Goal: Task Accomplishment & Management: Manage account settings

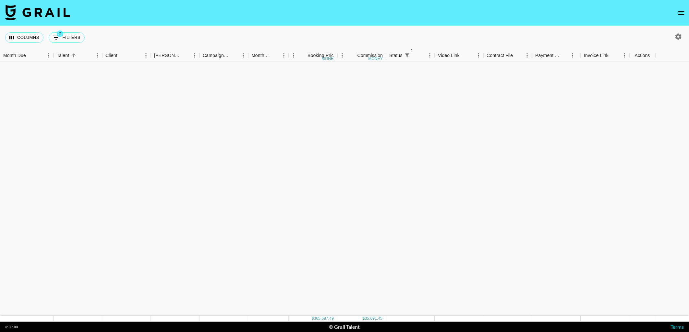
scroll to position [1037, 0]
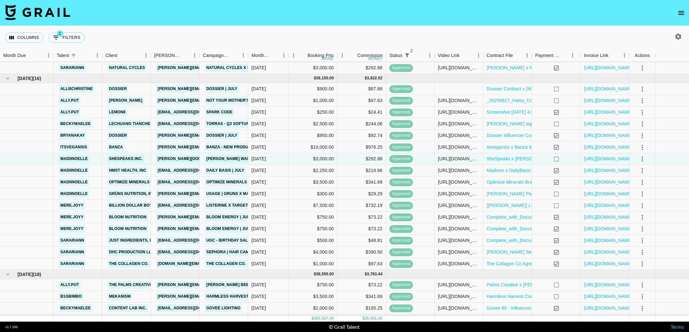
click at [678, 16] on icon "open drawer" at bounding box center [681, 13] width 8 height 8
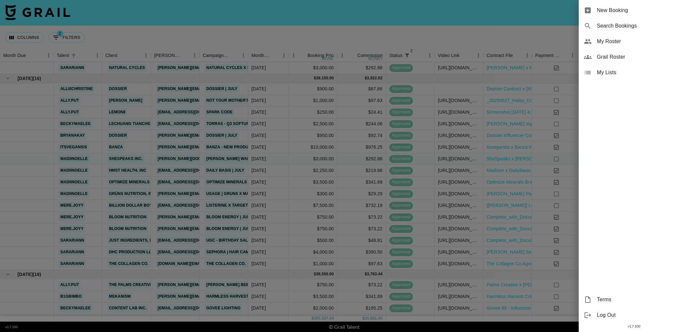
click at [618, 45] on div "My Roster" at bounding box center [633, 42] width 110 height 16
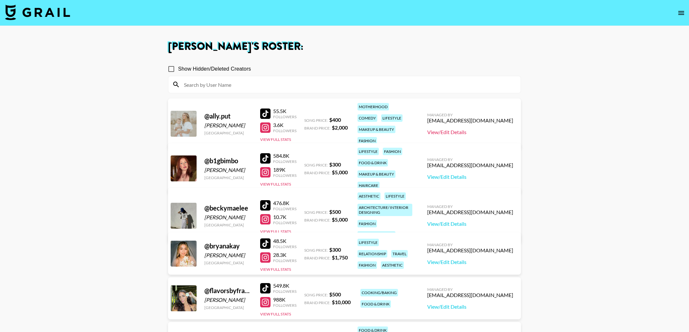
click at [477, 131] on link "View/Edit Details" at bounding box center [470, 132] width 86 height 6
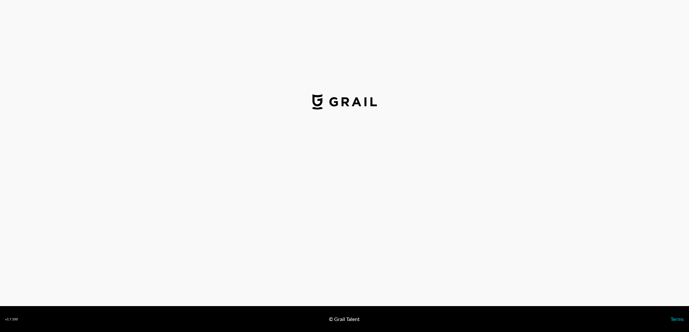
select select "USD"
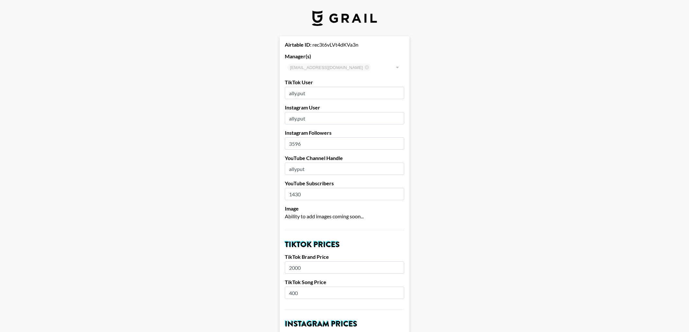
drag, startPoint x: 307, startPoint y: 142, endPoint x: 262, endPoint y: 139, distance: 45.2
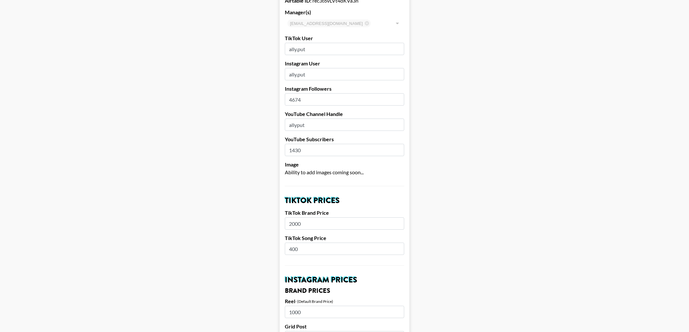
scroll to position [46, 0]
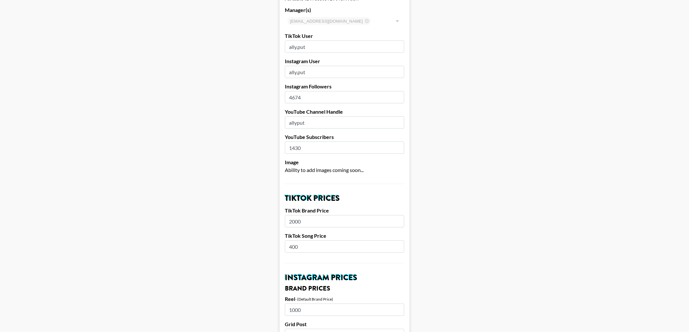
type input "4674"
drag, startPoint x: 319, startPoint y: 149, endPoint x: 269, endPoint y: 146, distance: 50.0
type input "4"
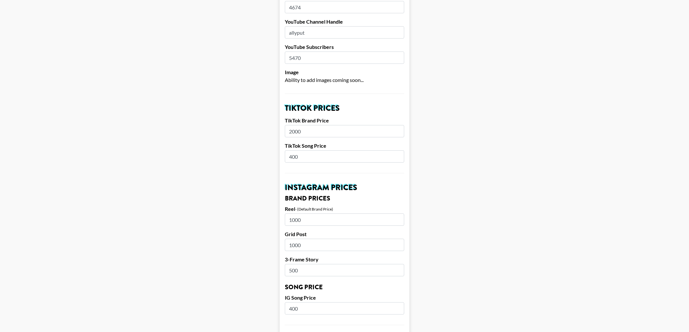
scroll to position [138, 0]
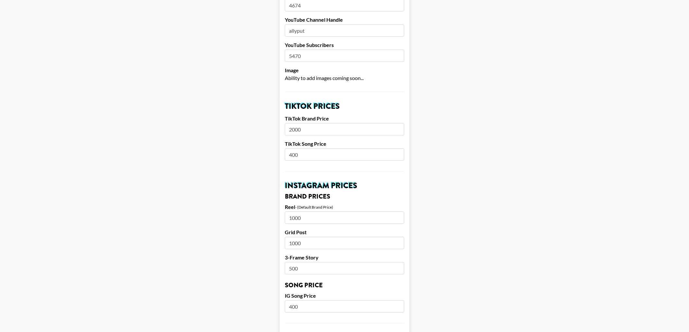
type input "5470"
drag, startPoint x: 304, startPoint y: 130, endPoint x: 262, endPoint y: 126, distance: 42.6
click at [262, 126] on main "Airtable ID: rec3t6vLVt4dKVa3n Manager(s) kayla@grail-talent.com ​ TikTok User …" at bounding box center [344, 301] width 678 height 807
type input "1500"
drag, startPoint x: 317, startPoint y: 157, endPoint x: 265, endPoint y: 152, distance: 52.1
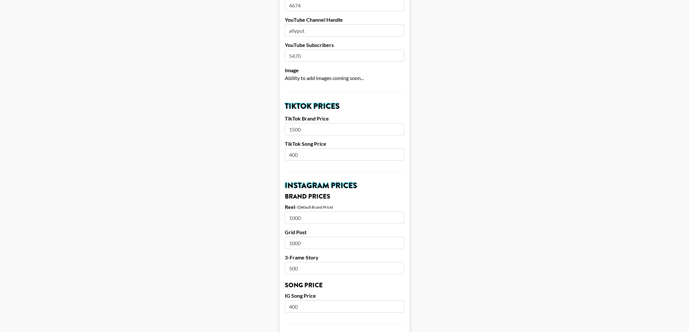
click at [265, 152] on main "Airtable ID: rec3t6vLVt4dKVa3n Manager(s) kayla@grail-talent.com ​ TikTok User …" at bounding box center [344, 301] width 678 height 807
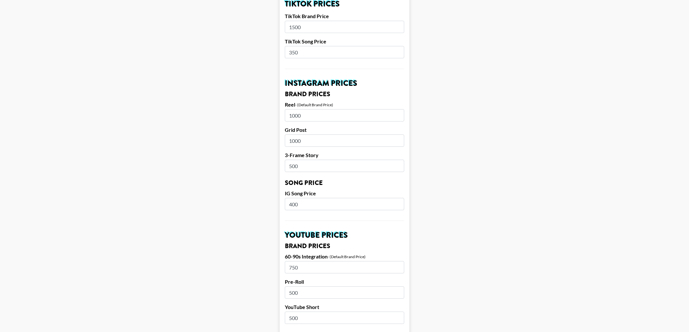
scroll to position [242, 0]
type input "350"
click at [263, 111] on main "Airtable ID: rec3t6vLVt4dKVa3n Manager(s) kayla@grail-talent.com ​ TikTok User …" at bounding box center [344, 197] width 678 height 807
type input "500"
drag, startPoint x: 311, startPoint y: 139, endPoint x: 278, endPoint y: 138, distance: 33.1
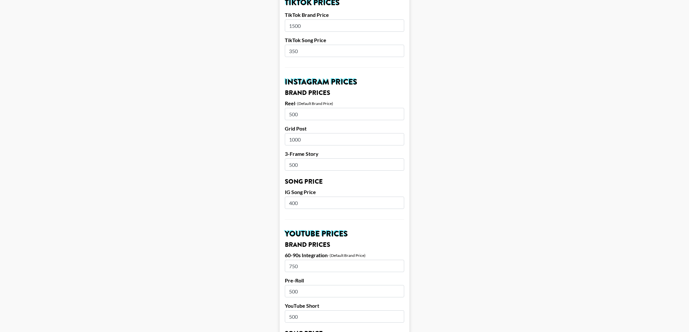
click at [278, 138] on main "Airtable ID: rec3t6vLVt4dKVa3n Manager(s) kayla@grail-talent.com ​ TikTok User …" at bounding box center [344, 197] width 678 height 807
type input "500"
drag, startPoint x: 309, startPoint y: 167, endPoint x: 273, endPoint y: 162, distance: 35.7
click at [273, 162] on main "Airtable ID: rec3t6vLVt4dKVa3n Manager(s) kayla@grail-talent.com ​ TikTok User …" at bounding box center [344, 197] width 678 height 807
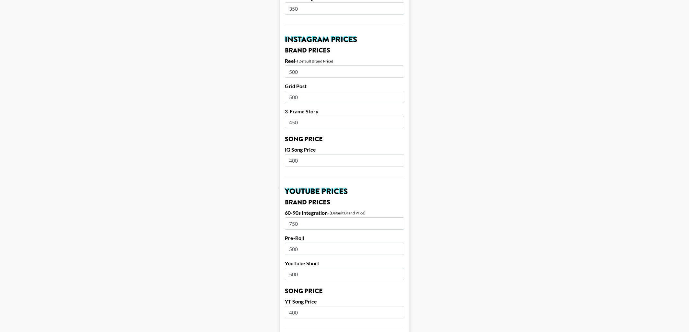
scroll to position [286, 0]
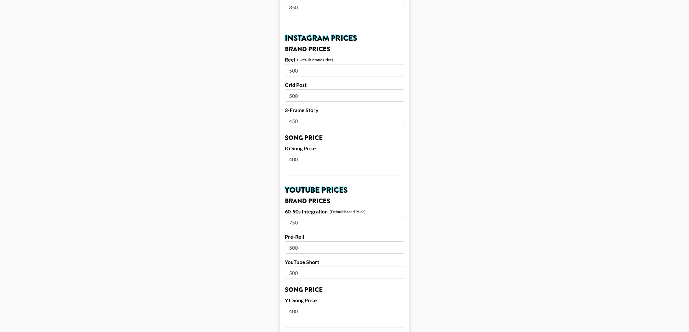
type input "450"
drag, startPoint x: 316, startPoint y: 160, endPoint x: 281, endPoint y: 157, distance: 35.5
click at [281, 157] on form "Airtable ID: rec3t6vLVt4dKVa3n Manager(s) kayla@grail-talent.com ​ TikTok User …" at bounding box center [344, 153] width 130 height 807
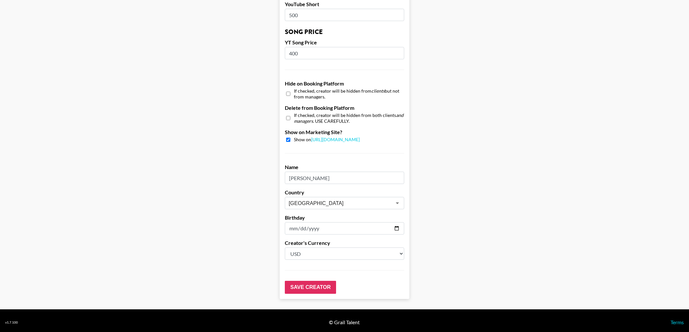
scroll to position [544, 0]
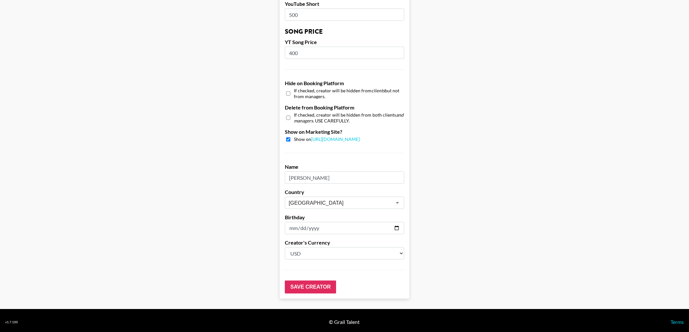
type input "250"
click at [291, 177] on input "Alicia Marie Putnam" at bounding box center [344, 178] width 119 height 12
type input "[PERSON_NAME]"
click at [313, 287] on input "Save Creator" at bounding box center [310, 287] width 51 height 13
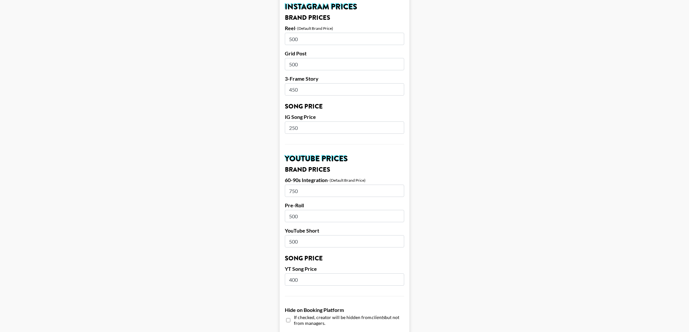
scroll to position [0, 0]
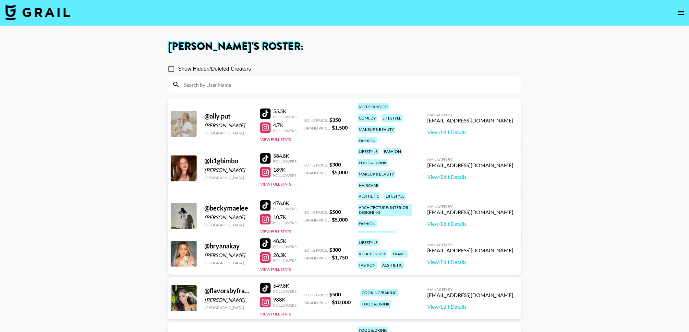
click at [272, 110] on link at bounding box center [266, 114] width 13 height 10
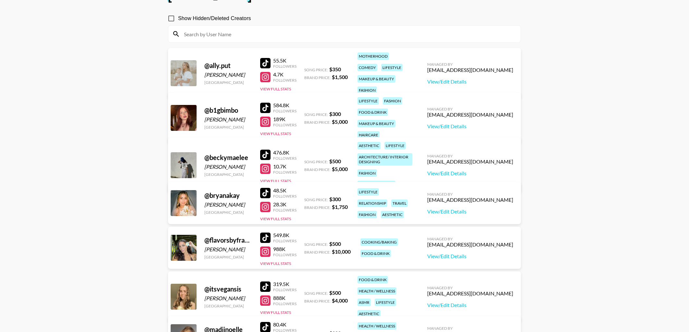
scroll to position [52, 0]
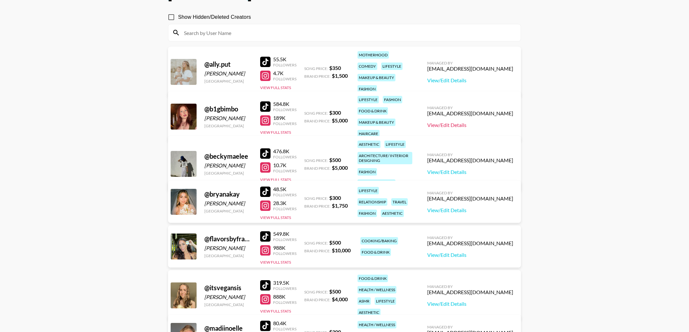
click at [491, 124] on link "View/Edit Details" at bounding box center [470, 125] width 86 height 6
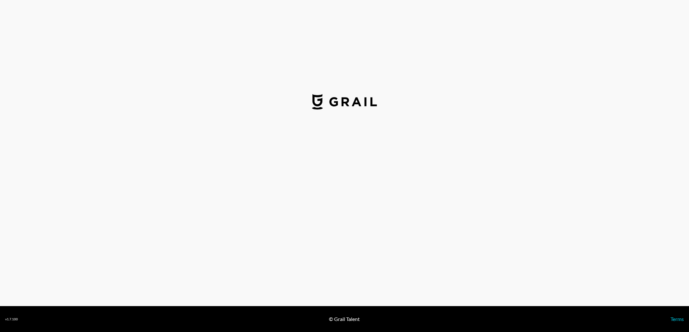
select select "USD"
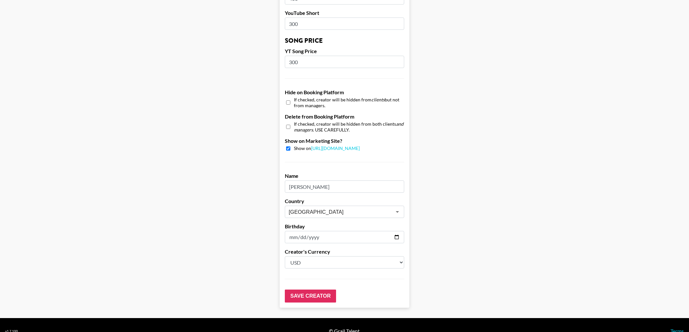
scroll to position [547, 0]
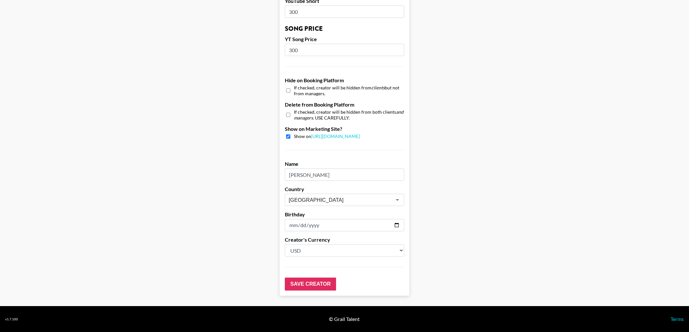
click at [287, 90] on input "checkbox" at bounding box center [288, 90] width 4 height 9
checkbox input "true"
click at [318, 287] on input "Save Creator" at bounding box center [310, 284] width 51 height 13
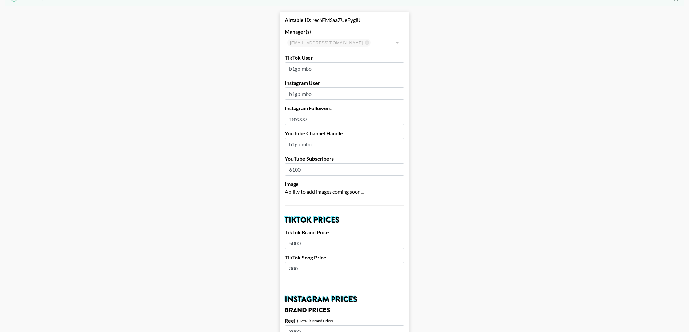
scroll to position [0, 0]
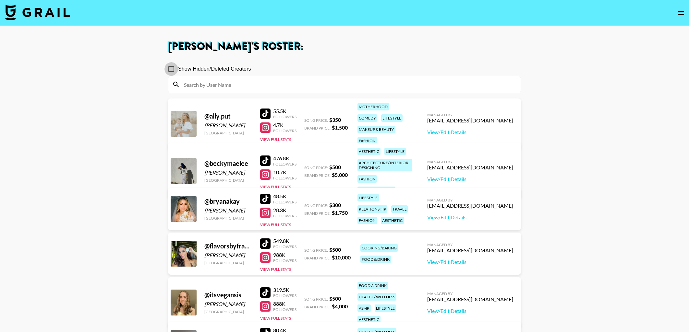
drag, startPoint x: 171, startPoint y: 69, endPoint x: 147, endPoint y: 70, distance: 24.3
click at [171, 69] on input "Show Hidden/Deleted Creators" at bounding box center [171, 69] width 14 height 14
checkbox input "true"
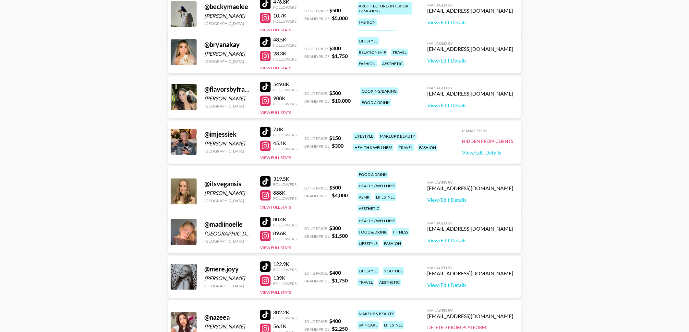
scroll to position [263, 0]
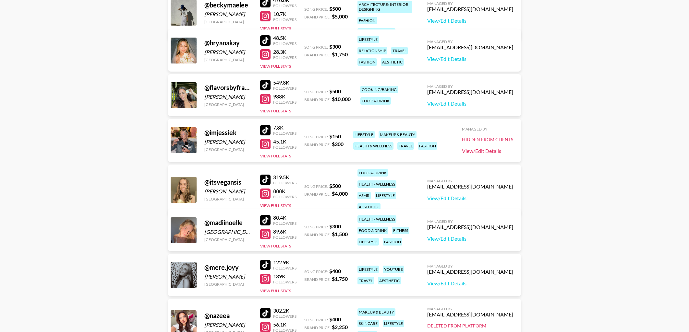
click at [475, 151] on link "View/Edit Details" at bounding box center [487, 151] width 51 height 6
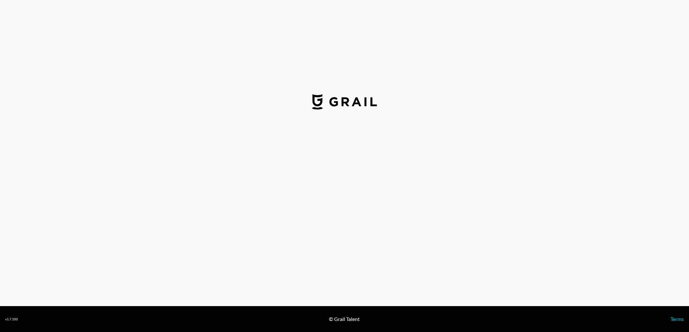
select select "USD"
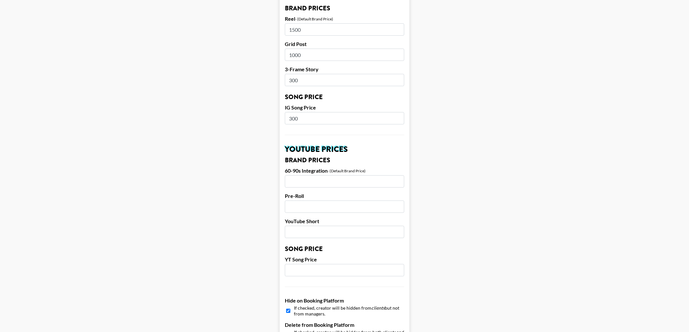
scroll to position [547, 0]
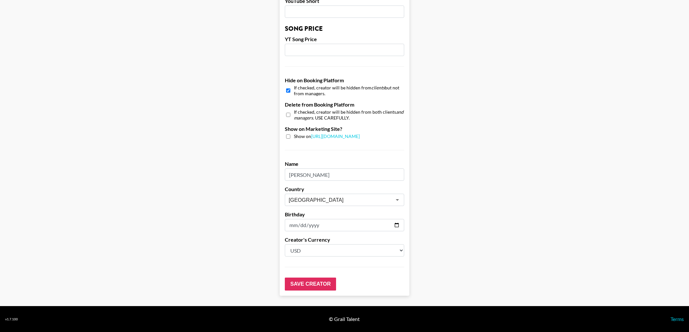
click at [288, 115] on input "checkbox" at bounding box center [288, 114] width 4 height 9
checkbox input "true"
click at [305, 290] on input "Save Creator" at bounding box center [310, 284] width 51 height 13
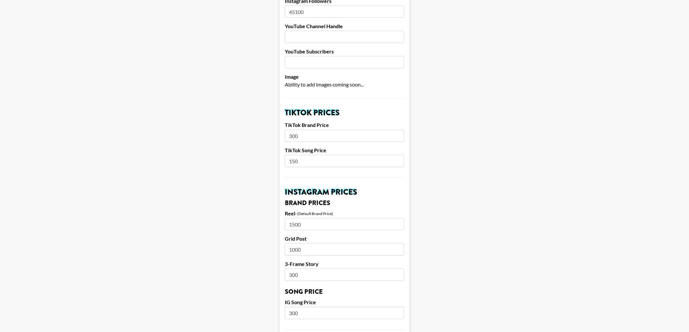
scroll to position [0, 0]
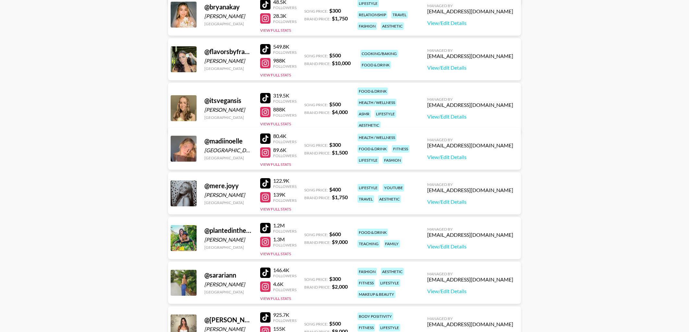
scroll to position [162, 0]
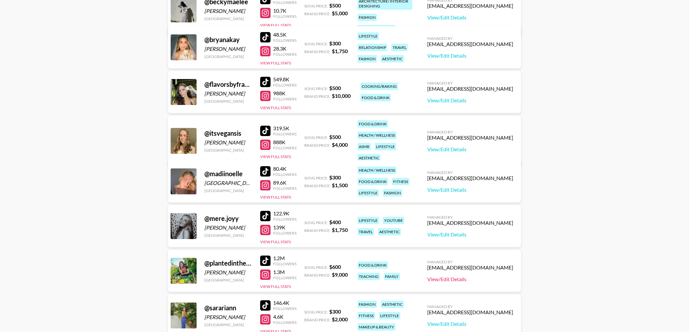
click at [470, 278] on link "View/Edit Details" at bounding box center [470, 279] width 86 height 6
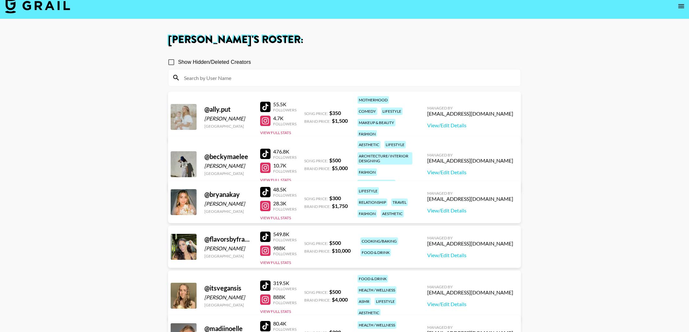
scroll to position [0, 0]
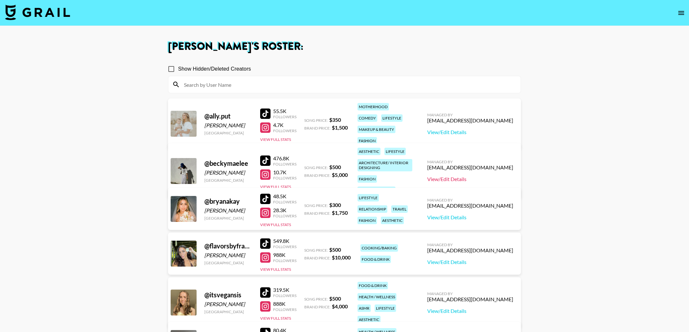
click at [473, 176] on link "View/Edit Details" at bounding box center [470, 179] width 86 height 6
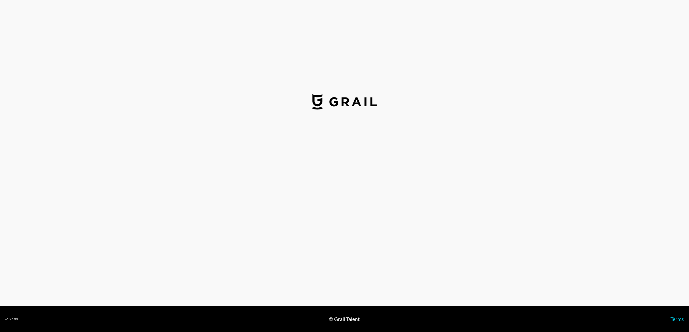
select select "USD"
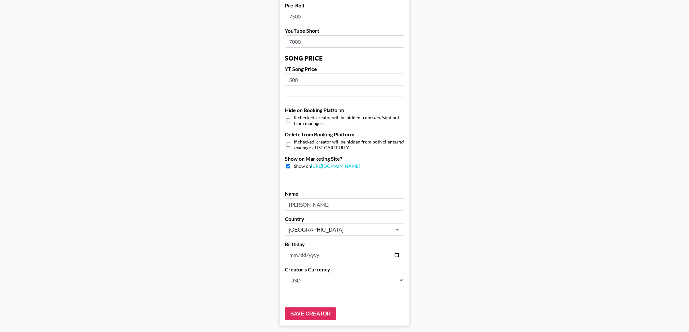
scroll to position [518, 0]
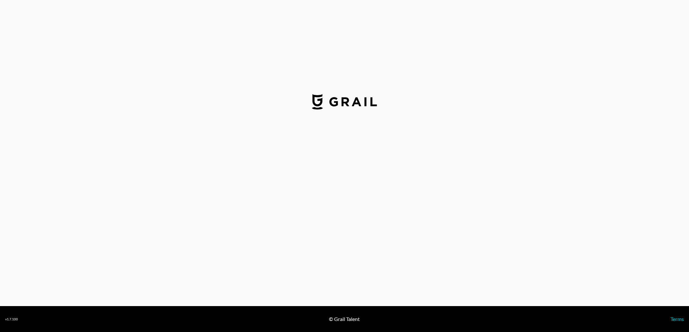
select select "USD"
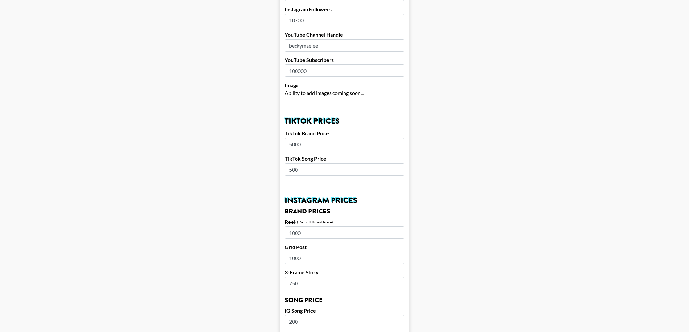
scroll to position [126, 0]
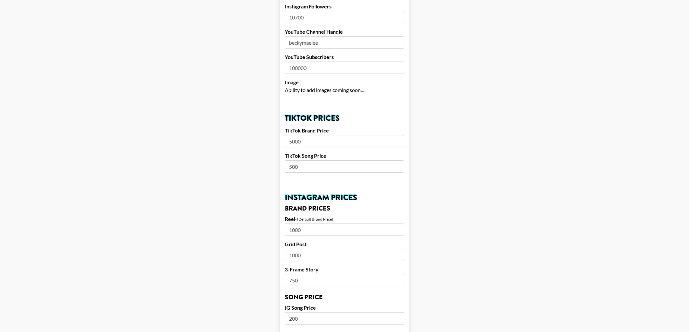
drag, startPoint x: 314, startPoint y: 18, endPoint x: 275, endPoint y: 18, distance: 38.6
click at [275, 18] on main "Airtable ID: recIbZMf6K4YPftuh Manager(s) kayla@grail-talent.com ​ TikTok User …" at bounding box center [344, 313] width 678 height 807
drag, startPoint x: 311, startPoint y: 17, endPoint x: 285, endPoint y: 16, distance: 26.0
click at [285, 16] on input "23700" at bounding box center [344, 17] width 119 height 12
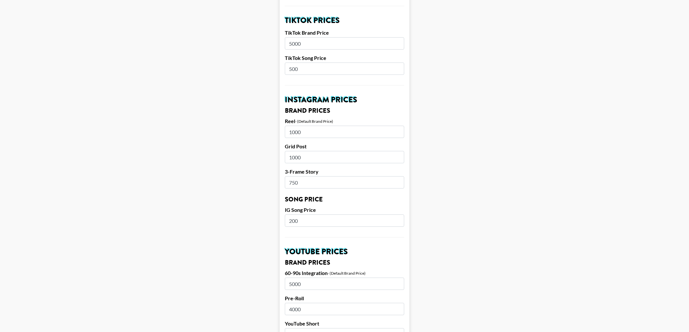
scroll to position [235, 0]
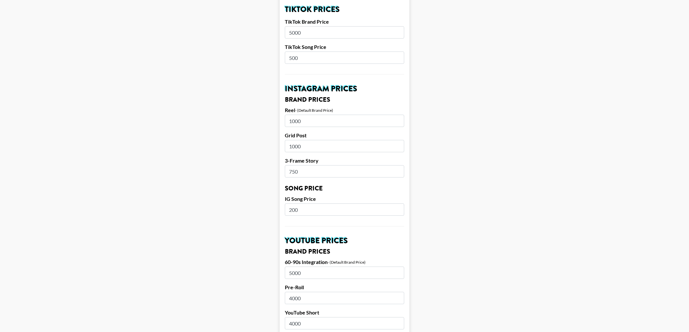
type input "24000"
drag, startPoint x: 291, startPoint y: 33, endPoint x: 281, endPoint y: 33, distance: 10.1
click at [281, 33] on form "Airtable ID: recIbZMf6K4YPftuh Manager(s) kayla@grail-talent.com ​ TikTok User …" at bounding box center [344, 204] width 130 height 807
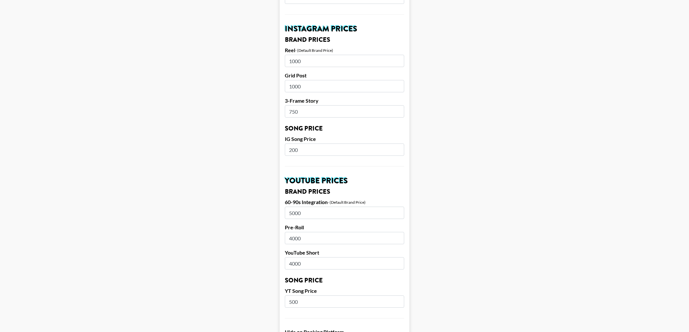
scroll to position [300, 0]
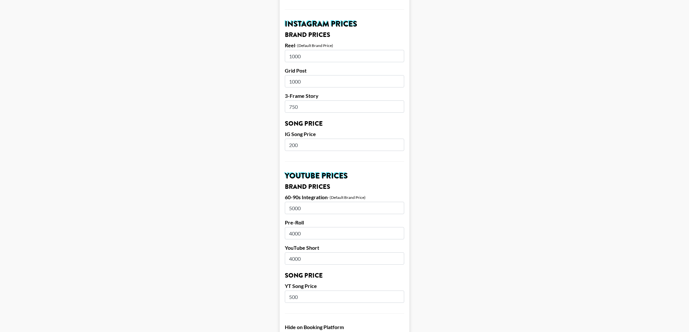
type input "7000"
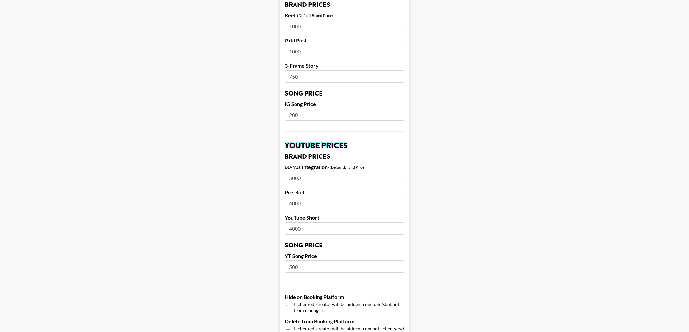
scroll to position [340, 0]
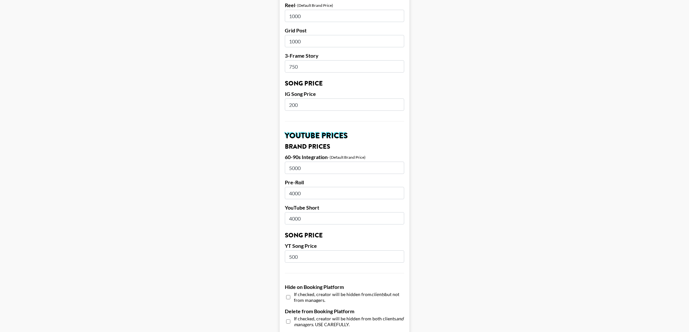
drag, startPoint x: 315, startPoint y: 107, endPoint x: 282, endPoint y: 103, distance: 32.4
click at [282, 103] on form "Airtable ID: recIbZMf6K4YPftuh Manager(s) kayla@grail-talent.com ​ TikTok User …" at bounding box center [344, 99] width 130 height 807
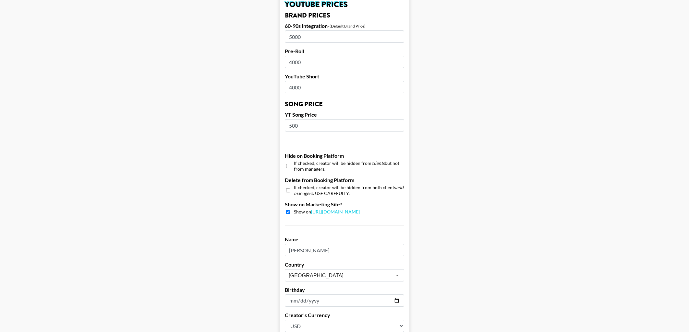
scroll to position [465, 0]
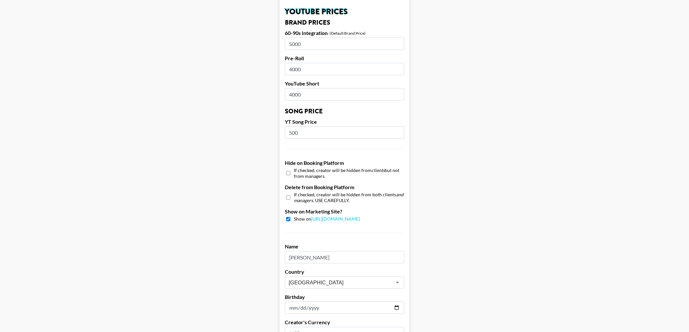
type input "250"
drag, startPoint x: 315, startPoint y: 91, endPoint x: 278, endPoint y: 91, distance: 37.6
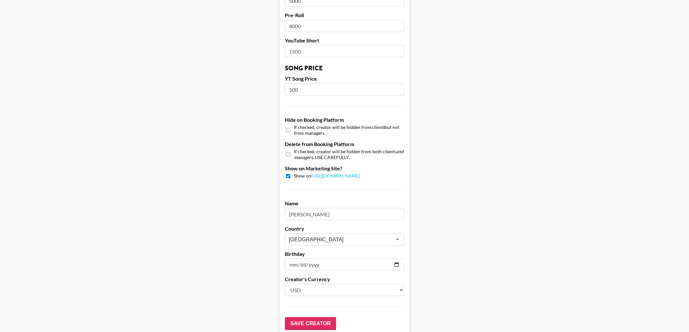
scroll to position [518, 0]
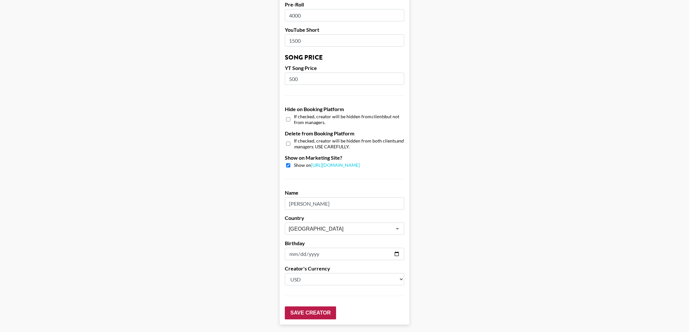
type input "1500"
click at [323, 312] on input "Save Creator" at bounding box center [310, 313] width 51 height 13
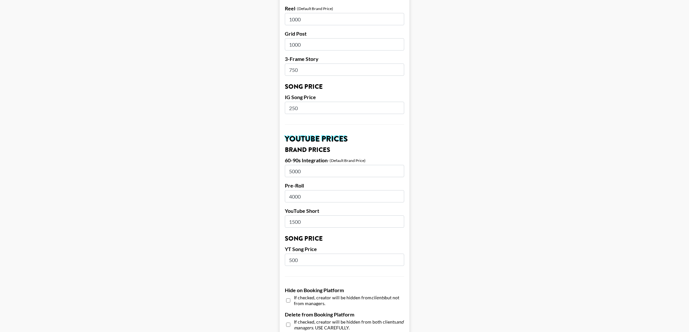
scroll to position [0, 0]
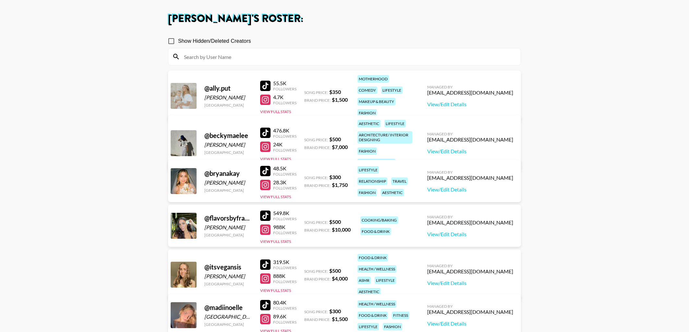
scroll to position [32, 0]
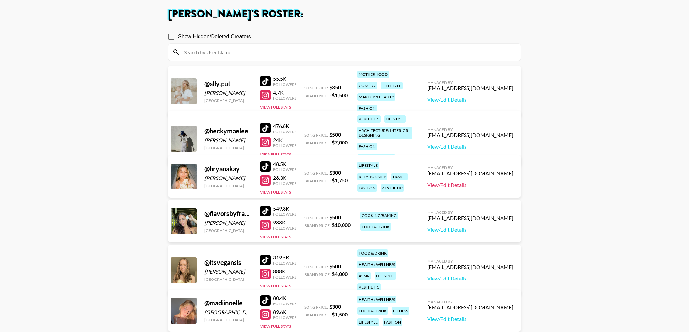
click at [481, 187] on link "View/Edit Details" at bounding box center [470, 185] width 86 height 6
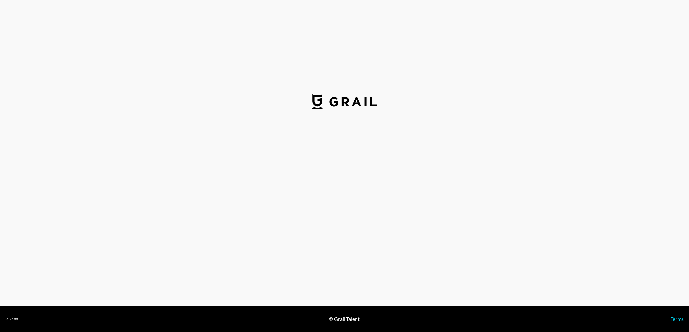
select select "USD"
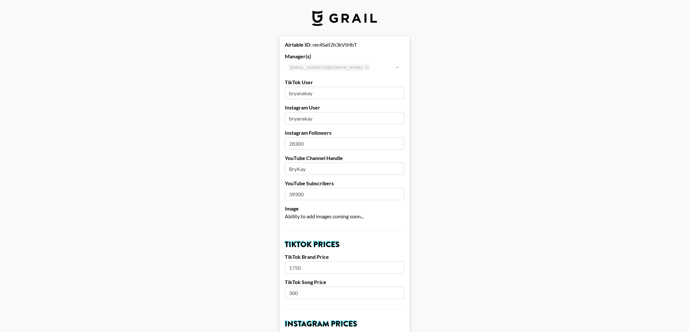
drag, startPoint x: 313, startPoint y: 143, endPoint x: 274, endPoint y: 138, distance: 39.9
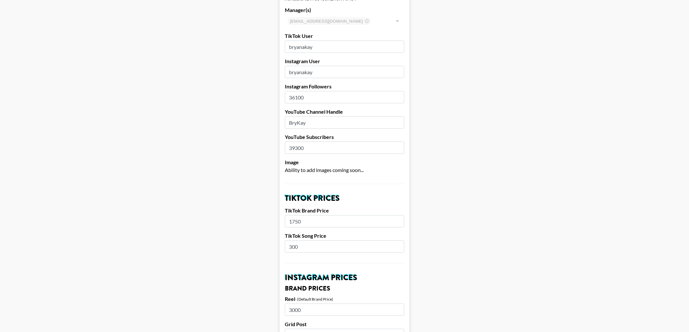
scroll to position [49, 0]
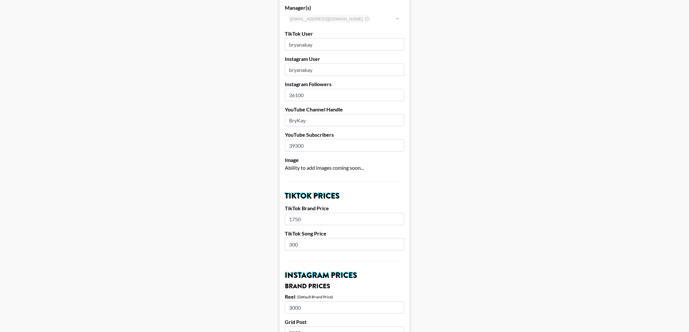
type input "36100"
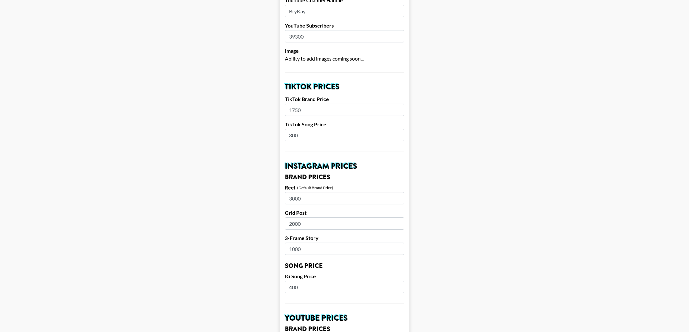
scroll to position [161, 0]
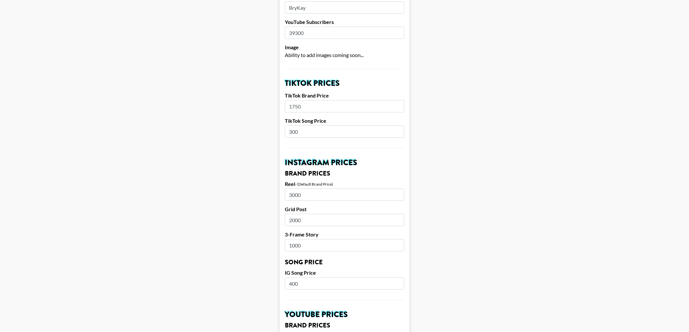
drag, startPoint x: 318, startPoint y: 38, endPoint x: 273, endPoint y: 32, distance: 45.1
click at [273, 32] on main "Airtable ID: rec4SalI2h3kVtHbT Manager(s) kayla@grail-talent.com ​ TikTok User …" at bounding box center [344, 278] width 678 height 807
type input "4"
type input "54800"
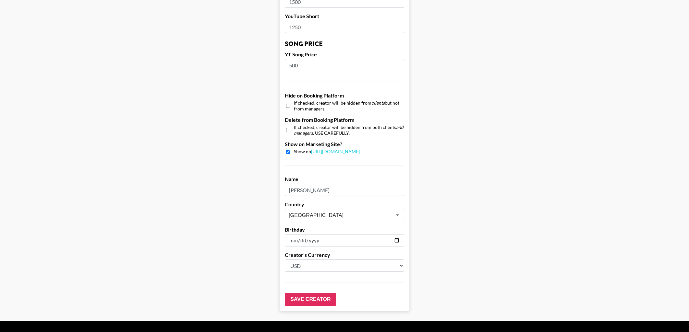
scroll to position [547, 0]
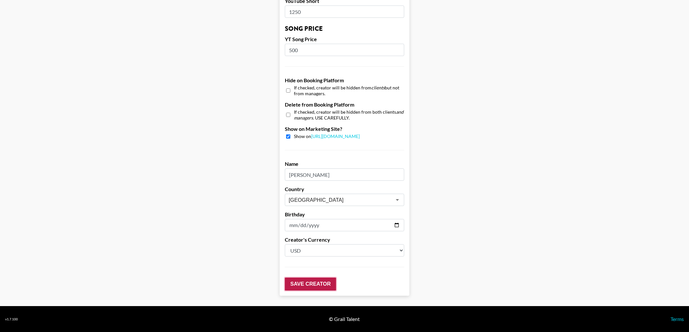
click at [318, 285] on input "Save Creator" at bounding box center [310, 284] width 51 height 13
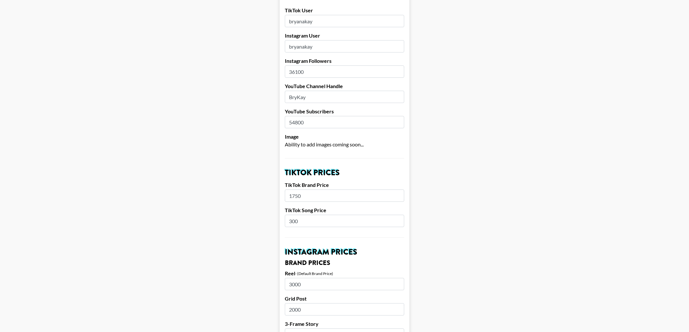
scroll to position [0, 0]
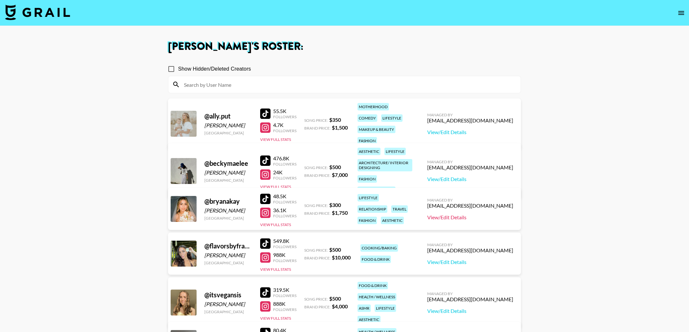
click at [485, 216] on link "View/Edit Details" at bounding box center [470, 217] width 86 height 6
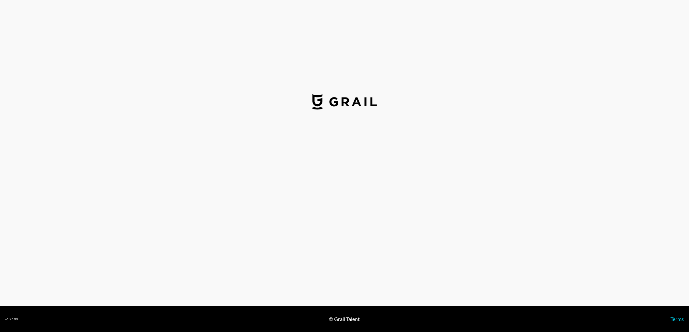
select select "USD"
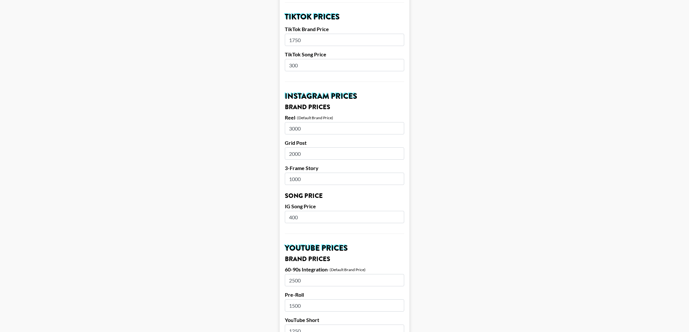
scroll to position [228, 0]
drag, startPoint x: 292, startPoint y: 67, endPoint x: 306, endPoint y: 66, distance: 14.6
click at [306, 66] on input "300" at bounding box center [344, 65] width 119 height 12
type input "350"
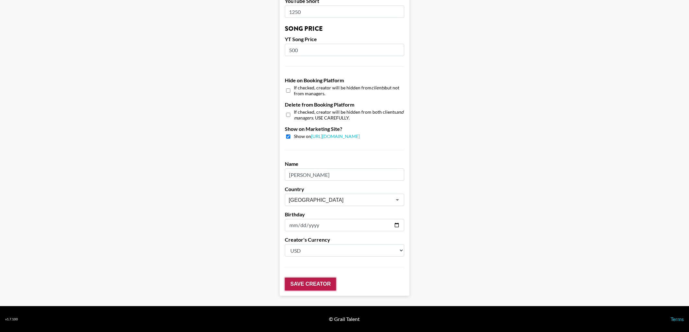
drag, startPoint x: 307, startPoint y: 285, endPoint x: 198, endPoint y: 25, distance: 281.9
click at [306, 280] on input "Save Creator" at bounding box center [310, 284] width 51 height 13
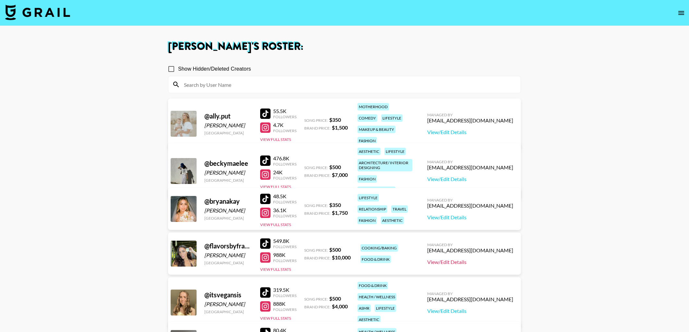
click at [471, 263] on link "View/Edit Details" at bounding box center [470, 262] width 86 height 6
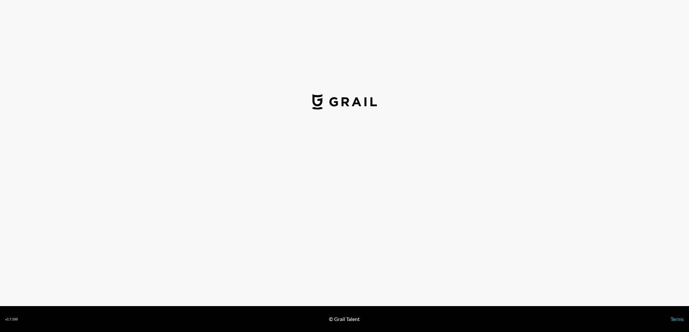
select select "USD"
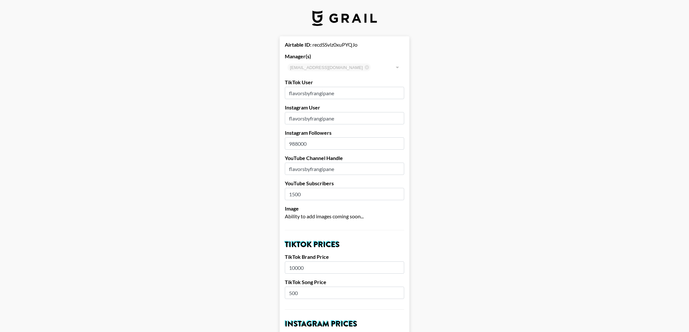
drag, startPoint x: 316, startPoint y: 143, endPoint x: 262, endPoint y: 139, distance: 53.9
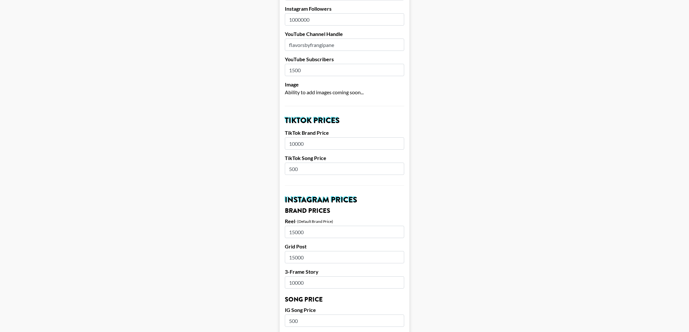
scroll to position [127, 0]
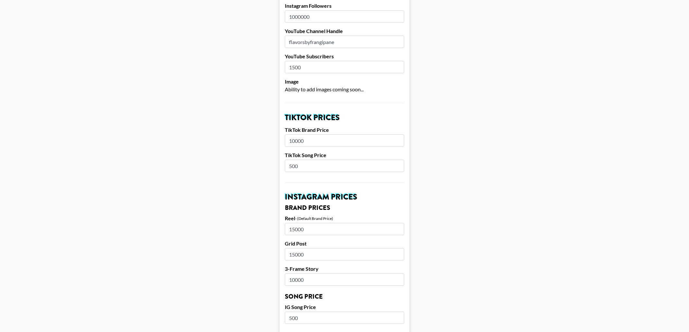
type input "1000000"
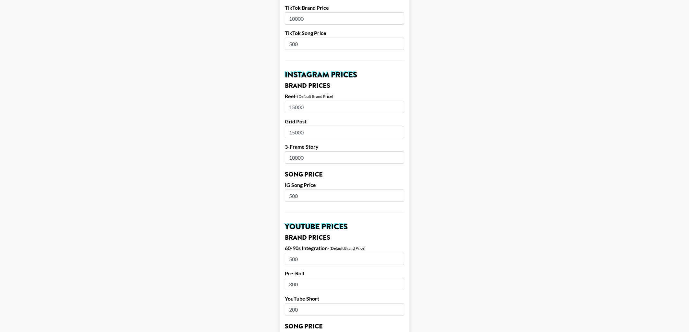
scroll to position [259, 0]
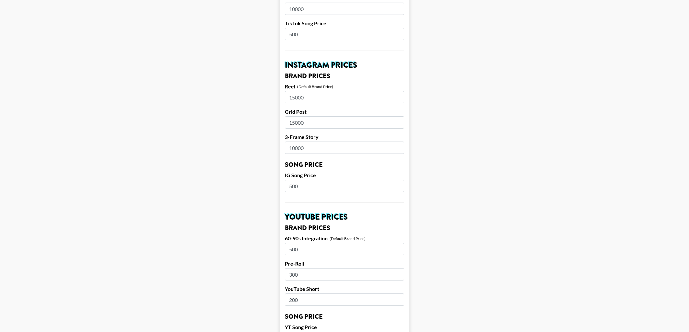
click at [293, 97] on input "15000" at bounding box center [344, 97] width 119 height 12
type input "10000"
click at [294, 123] on input "15000" at bounding box center [344, 122] width 119 height 12
type input "10000"
click at [293, 147] on input "10000" at bounding box center [344, 148] width 119 height 12
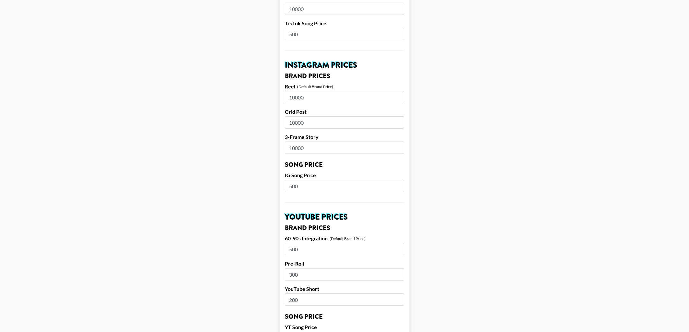
click at [294, 147] on input "10000" at bounding box center [344, 148] width 119 height 12
drag, startPoint x: 294, startPoint y: 148, endPoint x: 289, endPoint y: 148, distance: 5.5
click at [289, 148] on input "10000" at bounding box center [344, 148] width 119 height 12
type input "6000"
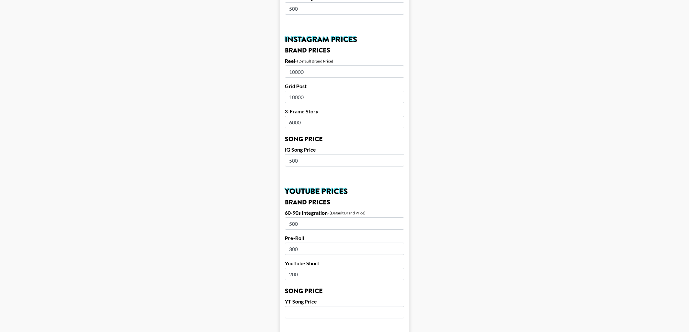
scroll to position [285, 0]
drag, startPoint x: 302, startPoint y: 162, endPoint x: 274, endPoint y: 160, distance: 27.7
click at [274, 160] on main "Airtable ID: recdSSvlz0xuPYQJo Manager(s) [PERSON_NAME][EMAIL_ADDRESS][DOMAIN_N…" at bounding box center [344, 154] width 678 height 807
type input "7"
type input "500"
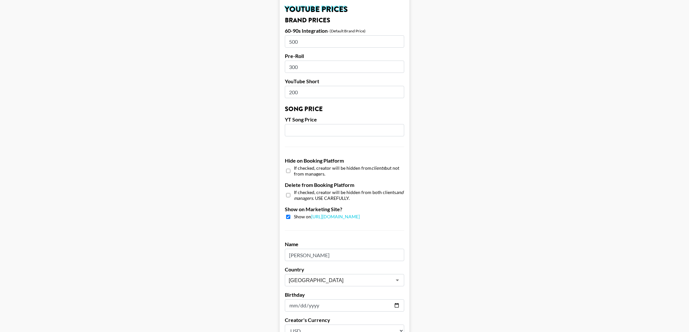
scroll to position [547, 0]
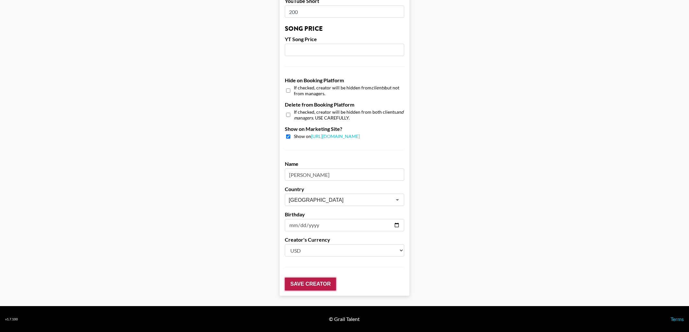
click at [309, 287] on input "Save Creator" at bounding box center [310, 284] width 51 height 13
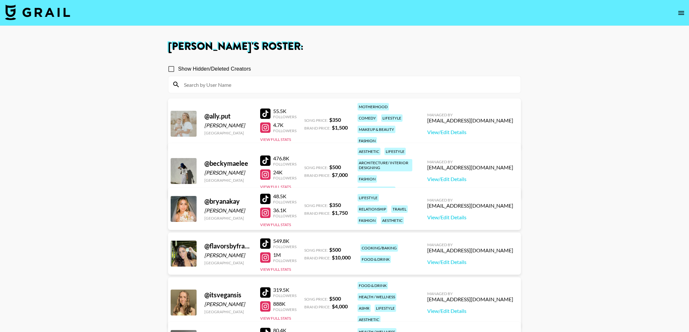
click at [270, 247] on div at bounding box center [265, 244] width 10 height 10
click at [489, 308] on link "View/Edit Details" at bounding box center [470, 311] width 86 height 6
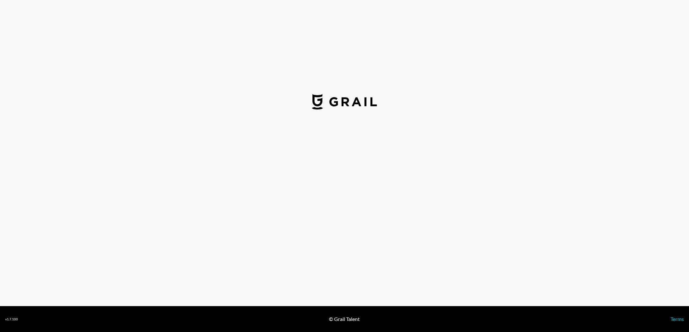
select select "USD"
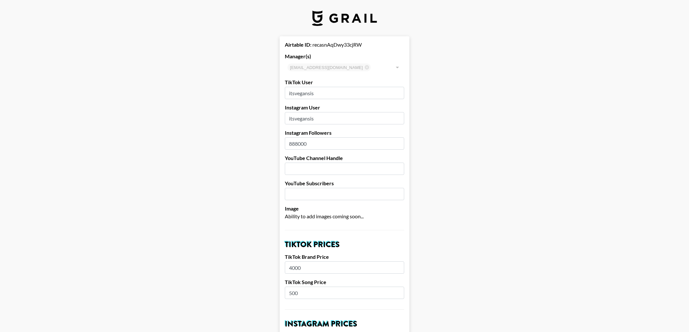
drag, startPoint x: 316, startPoint y: 141, endPoint x: 271, endPoint y: 140, distance: 44.8
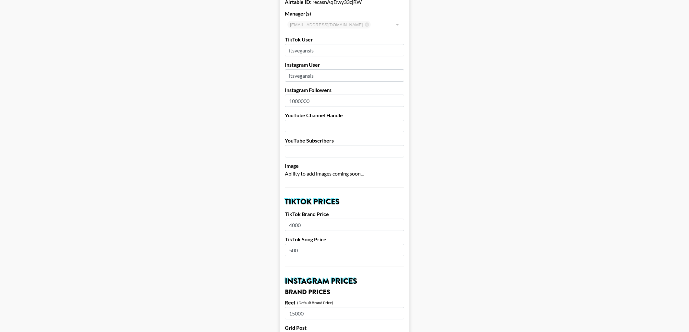
type input "1000000"
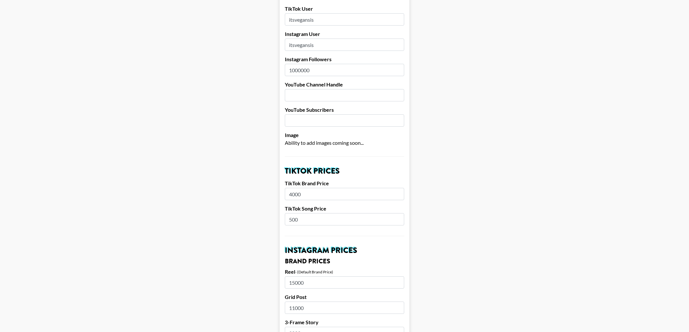
click at [311, 92] on input "text" at bounding box center [344, 95] width 119 height 12
type input "itsvegansis"
click at [309, 122] on input "number" at bounding box center [344, 120] width 119 height 12
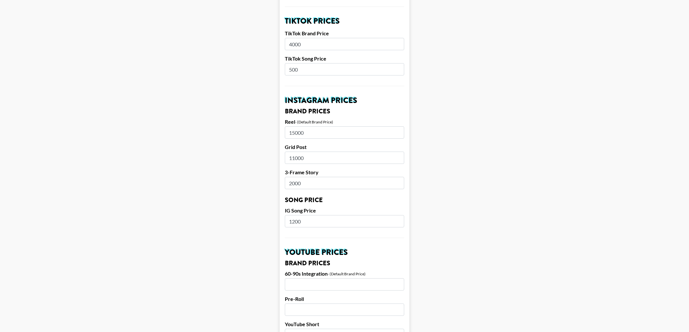
scroll to position [225, 0]
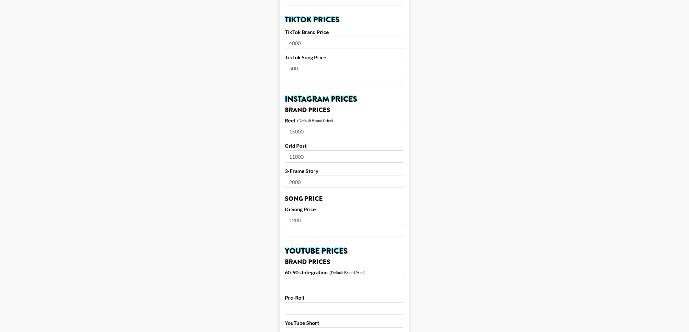
type input "2900"
click at [294, 131] on input "15000" at bounding box center [344, 131] width 119 height 12
drag, startPoint x: 294, startPoint y: 131, endPoint x: 290, endPoint y: 131, distance: 4.5
click at [290, 131] on input "15000" at bounding box center [344, 131] width 119 height 12
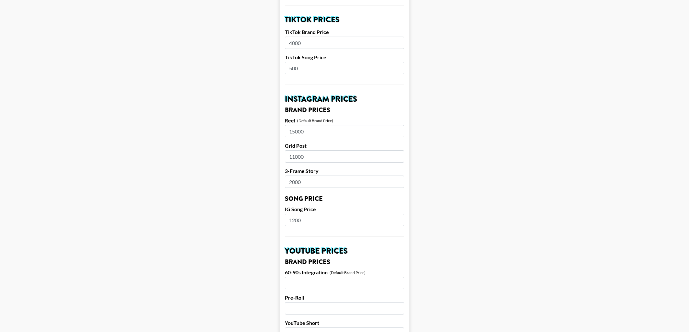
click at [290, 131] on input "15000" at bounding box center [344, 131] width 119 height 12
click at [294, 132] on input "15000" at bounding box center [344, 131] width 119 height 12
type input "9000"
drag, startPoint x: 294, startPoint y: 156, endPoint x: 288, endPoint y: 156, distance: 6.2
click at [288, 156] on input "11000" at bounding box center [344, 156] width 119 height 12
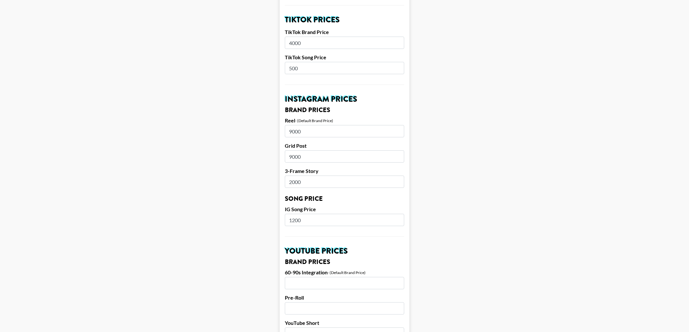
type input "9000"
drag, startPoint x: 291, startPoint y: 182, endPoint x: 286, endPoint y: 183, distance: 5.8
click at [286, 183] on input "2000" at bounding box center [344, 182] width 119 height 12
type input "3000"
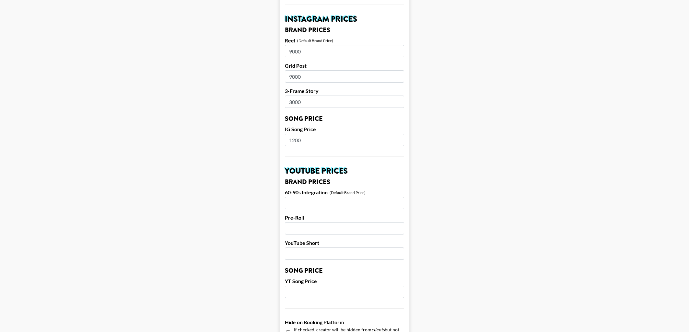
scroll to position [306, 0]
click at [279, 138] on main "Airtable ID: recasnAqDwy33cjRW Manager(s) kayla@grail-talent.com ​ TikTok User …" at bounding box center [344, 133] width 678 height 807
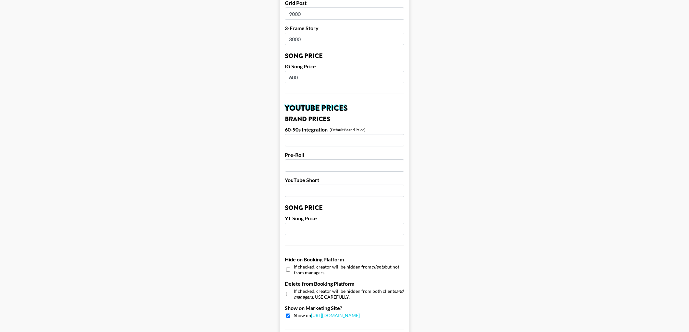
scroll to position [375, 0]
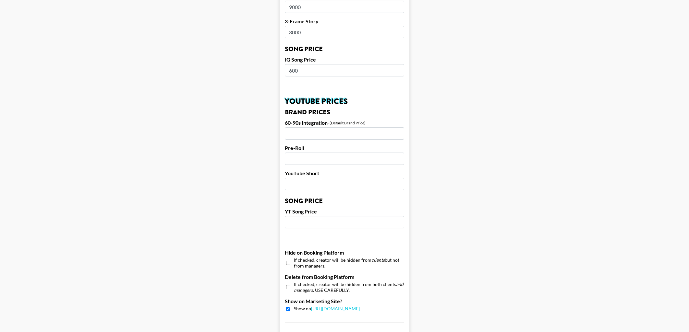
type input "600"
click at [302, 135] on input "number" at bounding box center [344, 133] width 119 height 12
type input "1000"
click at [301, 156] on input "number" at bounding box center [344, 159] width 119 height 12
type input "1000"
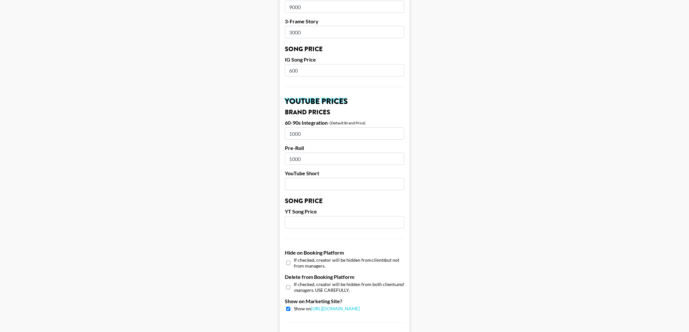
click at [302, 188] on input "number" at bounding box center [344, 184] width 119 height 12
type input "8"
type input "900"
click at [309, 227] on input "number" at bounding box center [344, 222] width 119 height 12
type input "500"
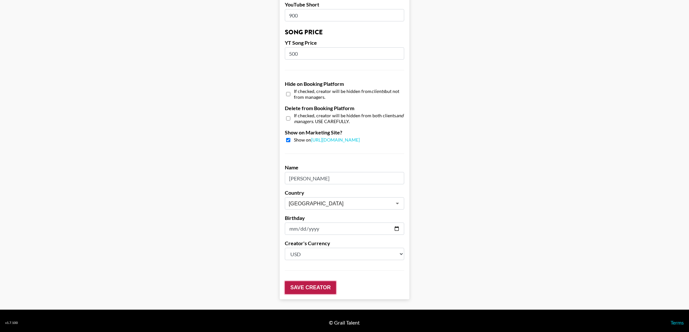
click at [313, 282] on input "Save Creator" at bounding box center [310, 287] width 51 height 13
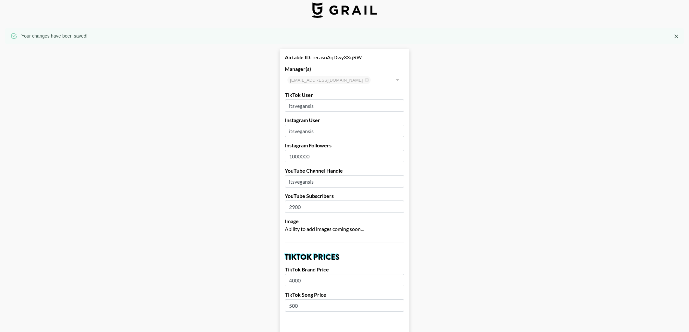
scroll to position [0, 0]
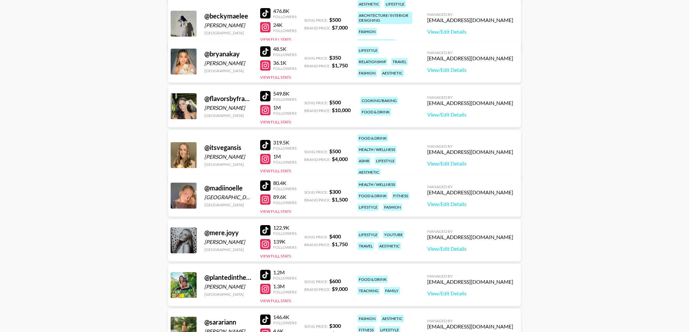
scroll to position [173, 0]
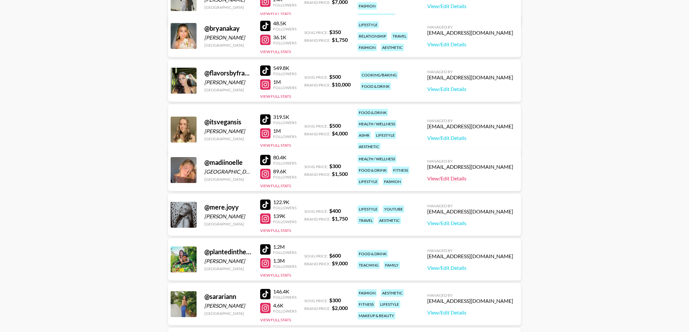
click at [476, 179] on link "View/Edit Details" at bounding box center [470, 178] width 86 height 6
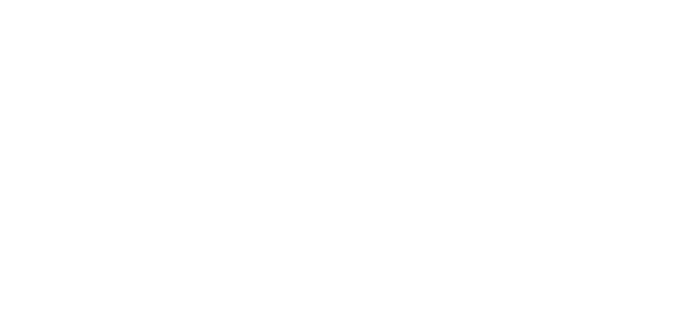
select select "USD"
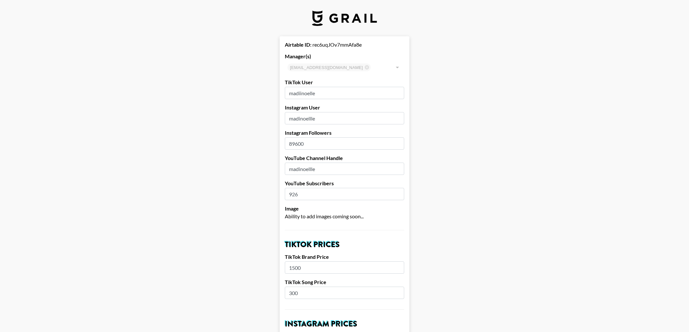
type input "97000"
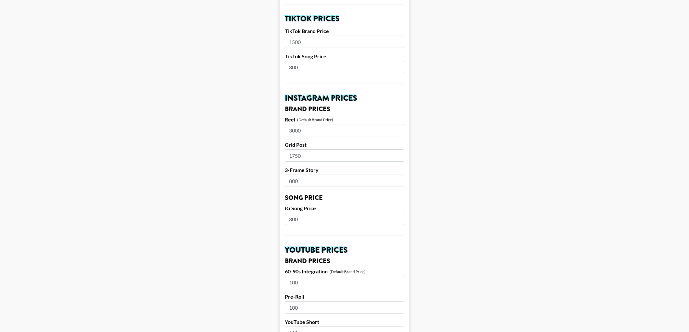
scroll to position [228, 0]
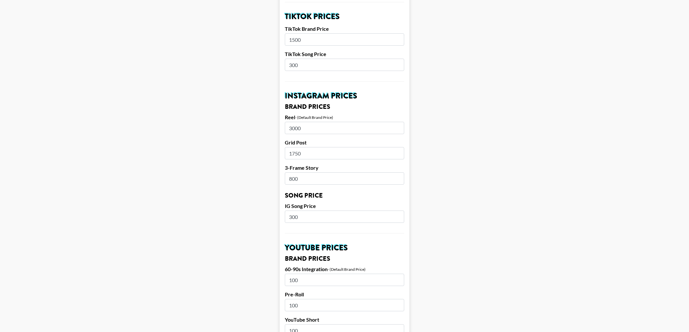
drag, startPoint x: 308, startPoint y: 155, endPoint x: 275, endPoint y: 151, distance: 32.6
click at [275, 151] on main "Airtable ID: rec6uqJOv7mmAfa8e Manager(s) [PERSON_NAME][EMAIL_ADDRESS][DOMAIN_N…" at bounding box center [344, 211] width 678 height 807
drag, startPoint x: 306, startPoint y: 41, endPoint x: 278, endPoint y: 40, distance: 28.9
click at [278, 40] on main "Airtable ID: rec6uqJOv7mmAfa8e Manager(s) [PERSON_NAME][EMAIL_ADDRESS][DOMAIN_N…" at bounding box center [344, 211] width 678 height 807
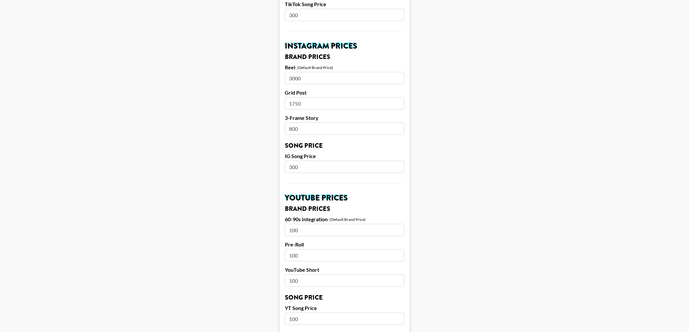
scroll to position [286, 0]
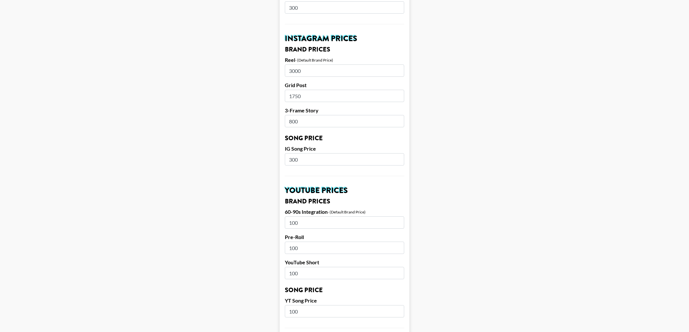
type input "2000"
drag, startPoint x: 309, startPoint y: 72, endPoint x: 282, endPoint y: 69, distance: 27.4
click at [282, 69] on form "Airtable ID: rec6uqJOv7mmAfa8e Manager(s) [PERSON_NAME][EMAIL_ADDRESS][DOMAIN_N…" at bounding box center [344, 154] width 130 height 807
type input "2750"
drag, startPoint x: 303, startPoint y: 94, endPoint x: 288, endPoint y: 94, distance: 14.9
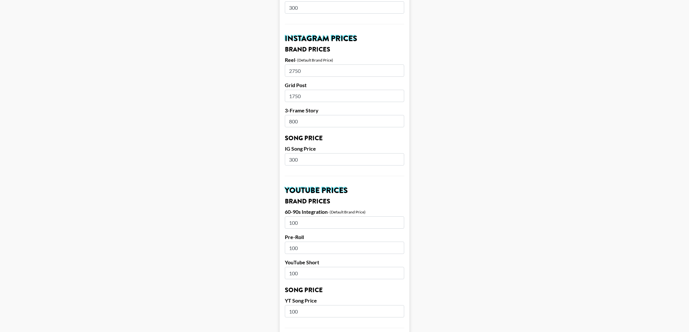
click at [288, 94] on input "1750" at bounding box center [344, 96] width 119 height 12
type input "2500"
drag, startPoint x: 320, startPoint y: 126, endPoint x: 282, endPoint y: 119, distance: 38.5
click at [282, 119] on form "Airtable ID: rec6uqJOv7mmAfa8e Manager(s) kayla@grail-talent.com ​ TikTok User …" at bounding box center [344, 154] width 130 height 807
type input "1"
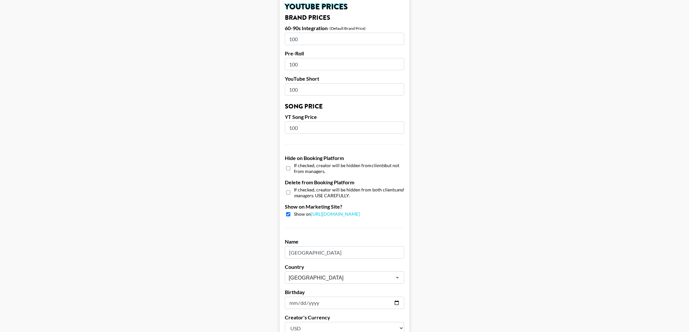
scroll to position [547, 0]
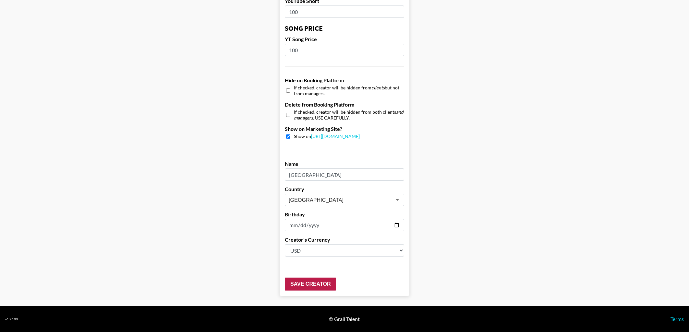
type input "1000"
click at [303, 285] on input "Save Creator" at bounding box center [310, 284] width 51 height 13
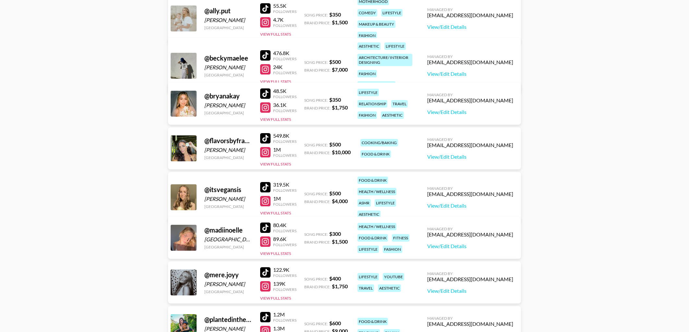
scroll to position [132, 0]
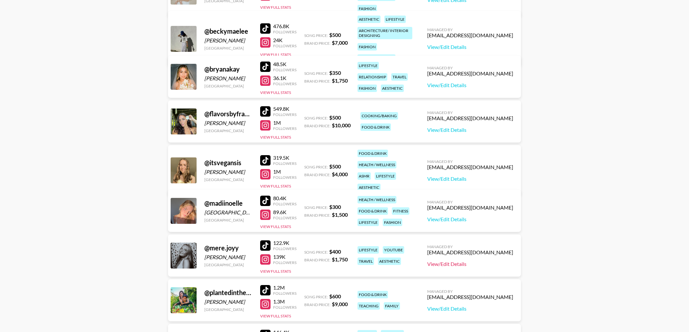
click at [477, 266] on link "View/Edit Details" at bounding box center [470, 264] width 86 height 6
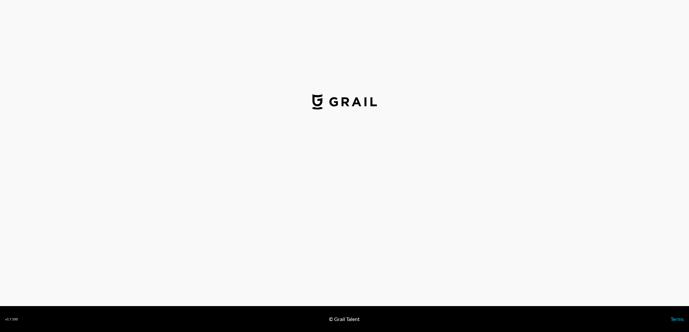
select select "USD"
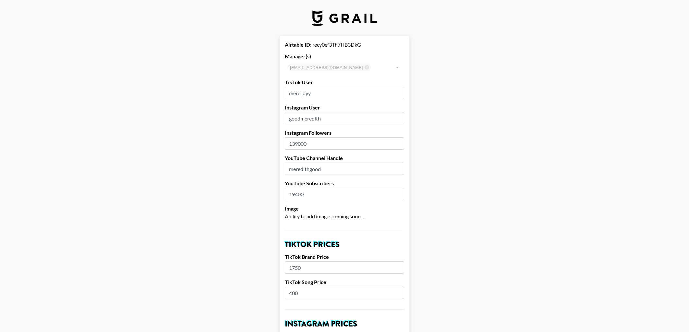
drag, startPoint x: 294, startPoint y: 144, endPoint x: 316, endPoint y: 146, distance: 22.1
click at [316, 146] on input "139000" at bounding box center [344, 143] width 119 height 12
type input "136000"
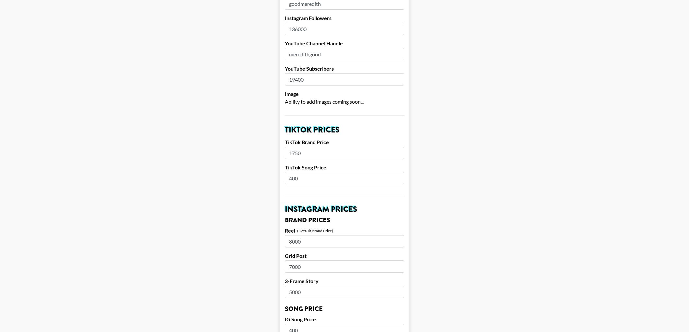
scroll to position [115, 0]
drag, startPoint x: 314, startPoint y: 81, endPoint x: 270, endPoint y: 76, distance: 43.8
click at [270, 76] on main "Airtable ID: recy0ef3Th7HB3DkG Manager(s) kayla@grail-talent.com ​ TikTok User …" at bounding box center [344, 324] width 678 height 807
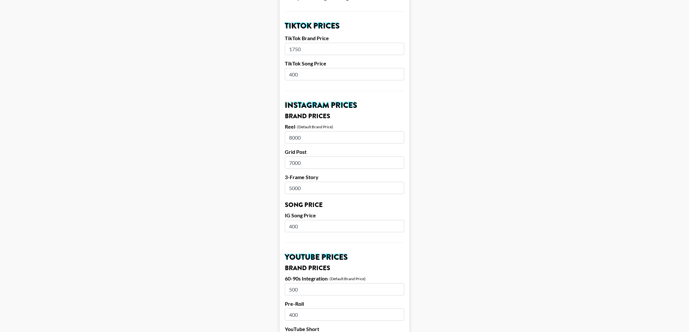
scroll to position [227, 0]
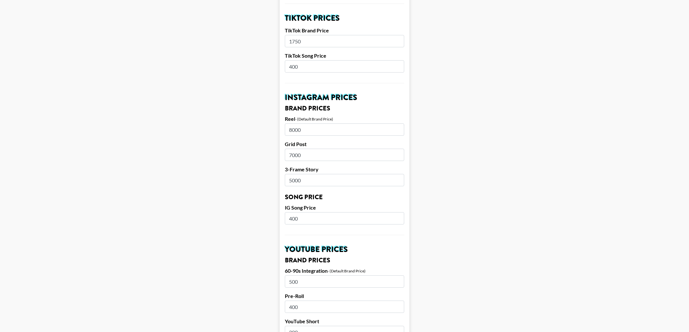
type input "29600"
drag, startPoint x: 303, startPoint y: 40, endPoint x: 275, endPoint y: 37, distance: 27.7
click at [276, 37] on main "Airtable ID: recy0ef3Th7HB3DkG Manager(s) kayla@grail-talent.com ​ TikTok User …" at bounding box center [344, 213] width 678 height 807
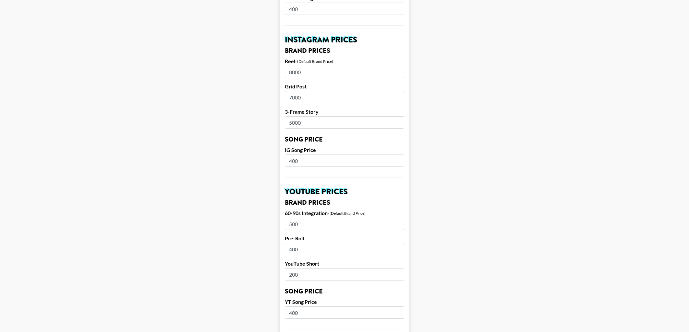
scroll to position [287, 0]
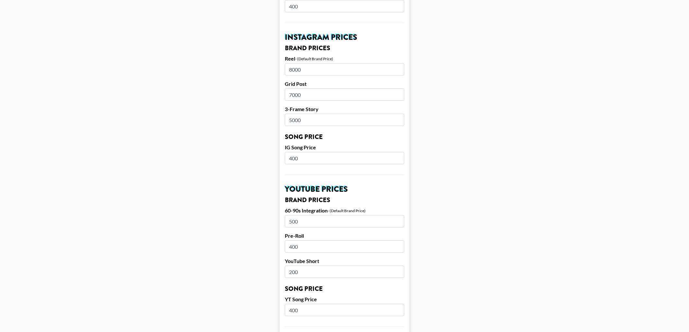
type input "2000"
drag, startPoint x: 291, startPoint y: 69, endPoint x: 286, endPoint y: 69, distance: 5.2
click at [286, 69] on input "8000" at bounding box center [344, 69] width 119 height 12
type input "7000"
click at [291, 94] on input "7000" at bounding box center [344, 95] width 119 height 12
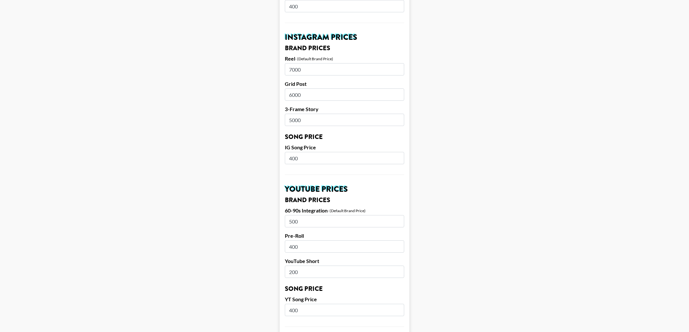
type input "6000"
drag, startPoint x: 292, startPoint y: 121, endPoint x: 288, endPoint y: 121, distance: 3.6
click at [288, 121] on input "5000" at bounding box center [344, 120] width 119 height 12
type input "4000"
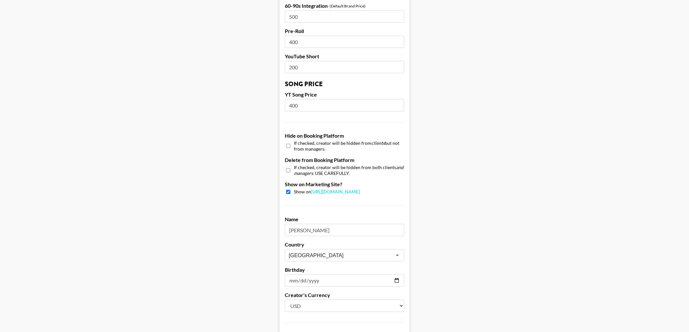
scroll to position [547, 0]
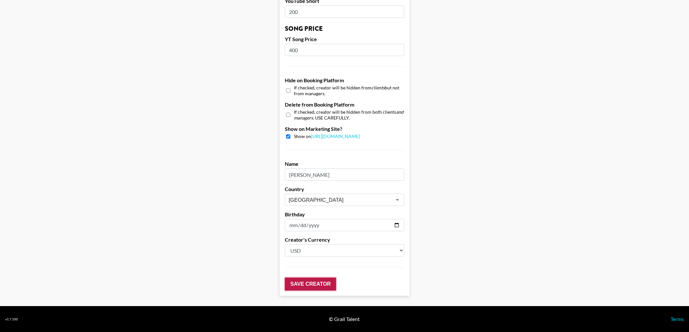
drag, startPoint x: 299, startPoint y: 288, endPoint x: 282, endPoint y: 262, distance: 30.7
click at [299, 288] on input "Save Creator" at bounding box center [310, 284] width 51 height 13
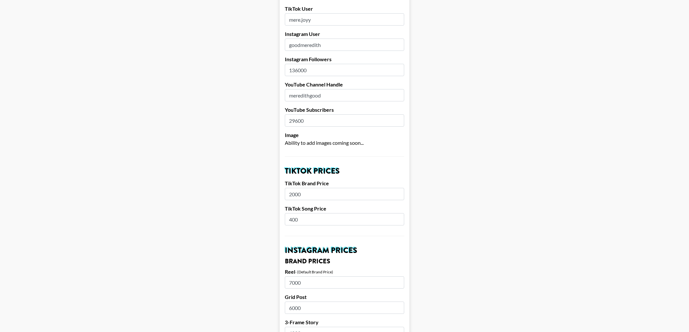
scroll to position [0, 0]
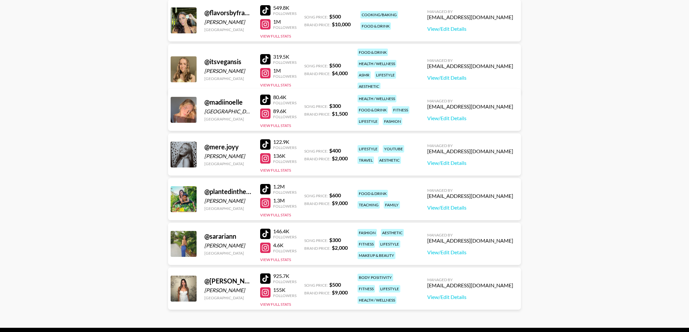
scroll to position [255, 0]
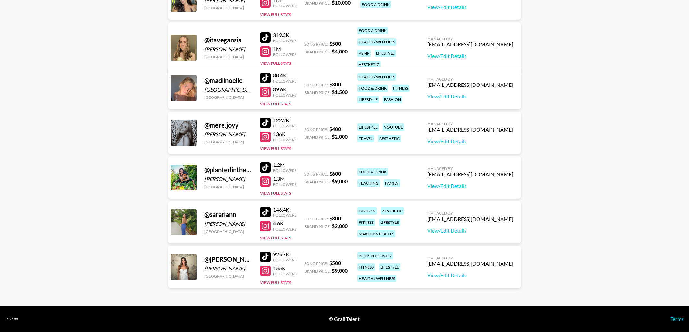
click at [267, 183] on div at bounding box center [265, 181] width 10 height 10
click at [266, 225] on div at bounding box center [265, 226] width 10 height 10
click at [495, 232] on link "View/Edit Details" at bounding box center [470, 231] width 86 height 6
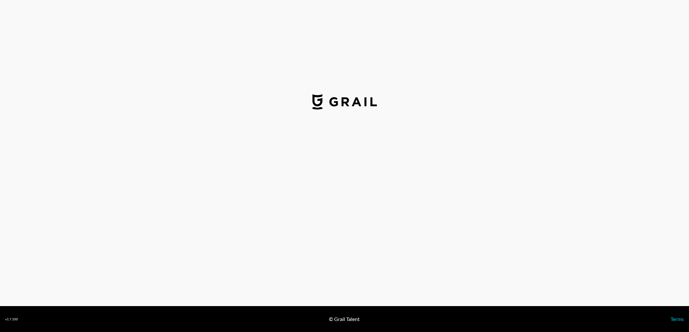
select select "USD"
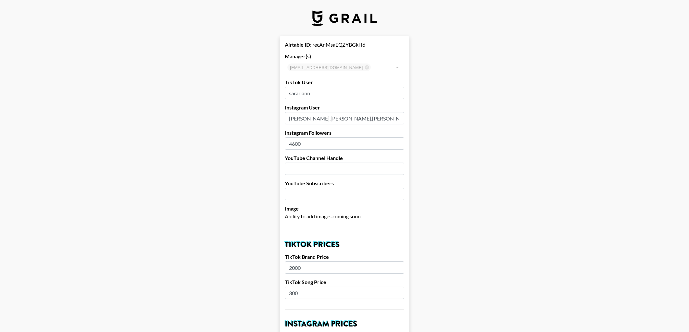
drag, startPoint x: 311, startPoint y: 145, endPoint x: 274, endPoint y: 141, distance: 36.9
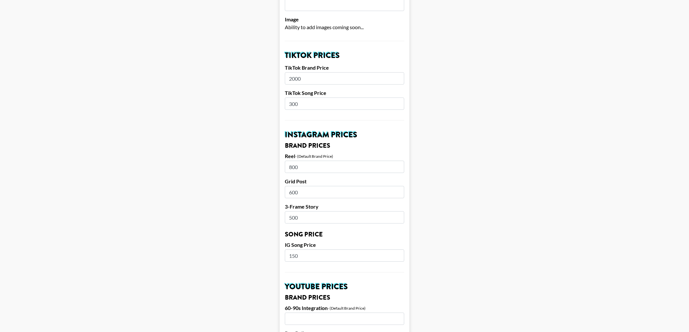
scroll to position [193, 0]
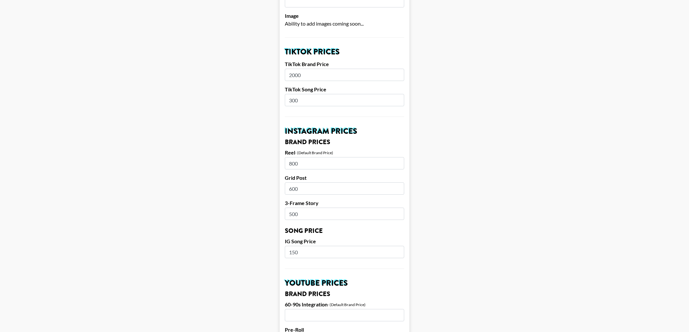
type input "9437"
drag, startPoint x: 305, startPoint y: 102, endPoint x: 288, endPoint y: 101, distance: 16.9
click at [288, 101] on input "300" at bounding box center [344, 100] width 119 height 12
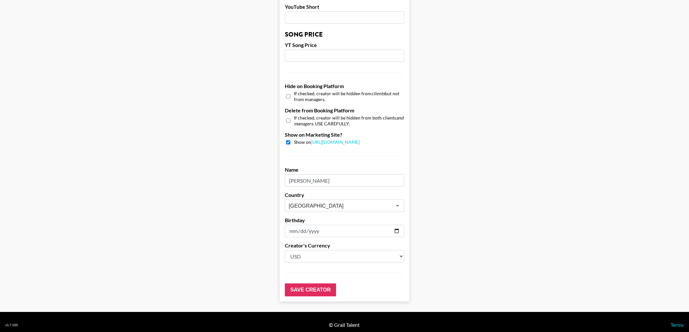
scroll to position [547, 0]
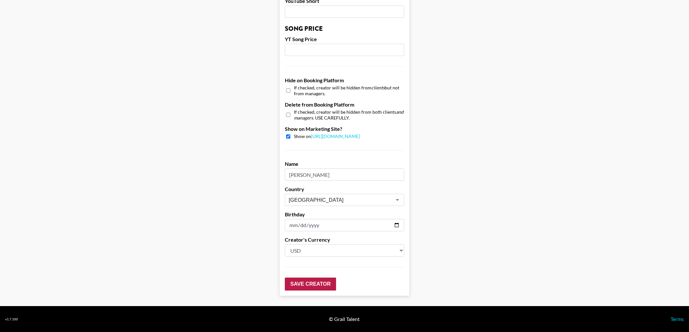
type input "400"
click at [319, 283] on input "Save Creator" at bounding box center [310, 284] width 51 height 13
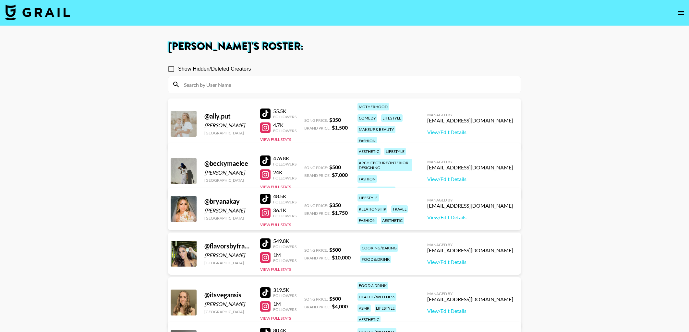
scroll to position [255, 0]
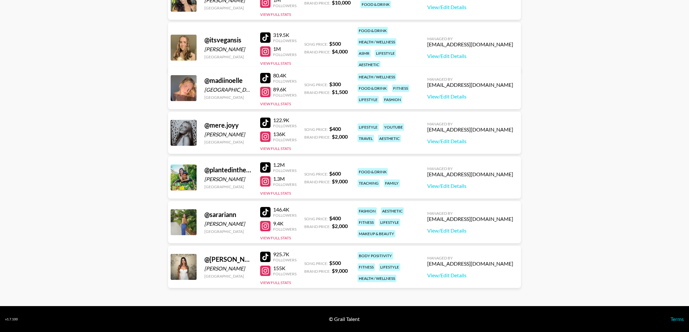
click at [267, 269] on div at bounding box center [265, 271] width 10 height 10
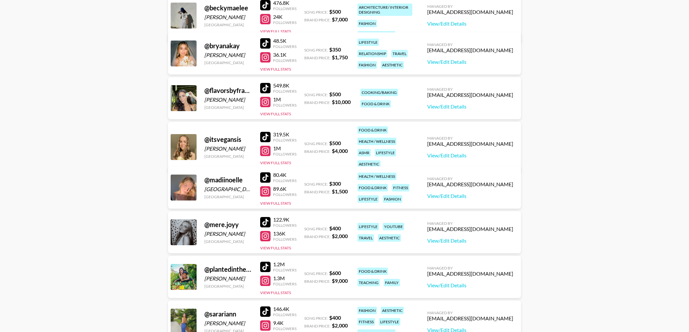
scroll to position [0, 0]
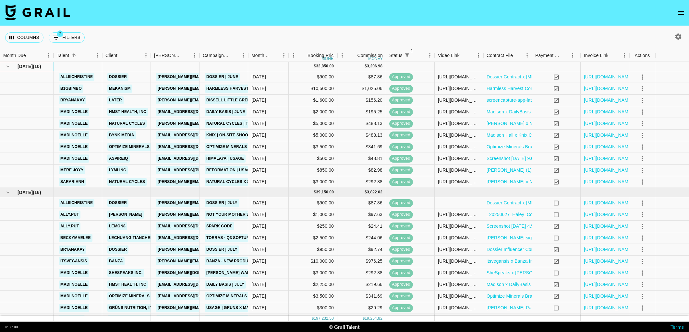
click at [6, 66] on icon "hide children" at bounding box center [8, 67] width 6 height 6
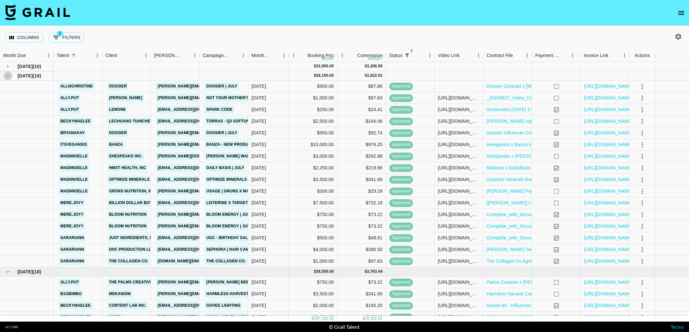
drag, startPoint x: 6, startPoint y: 74, endPoint x: 7, endPoint y: 82, distance: 8.2
click at [6, 74] on icon "hide children" at bounding box center [8, 76] width 6 height 6
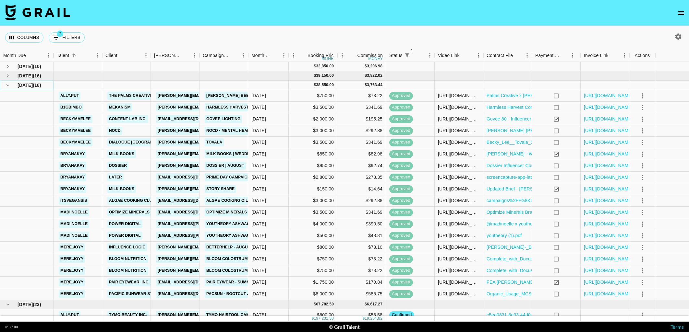
click at [7, 84] on icon "hide children" at bounding box center [8, 85] width 6 height 6
